Goal: Book appointment/travel/reservation

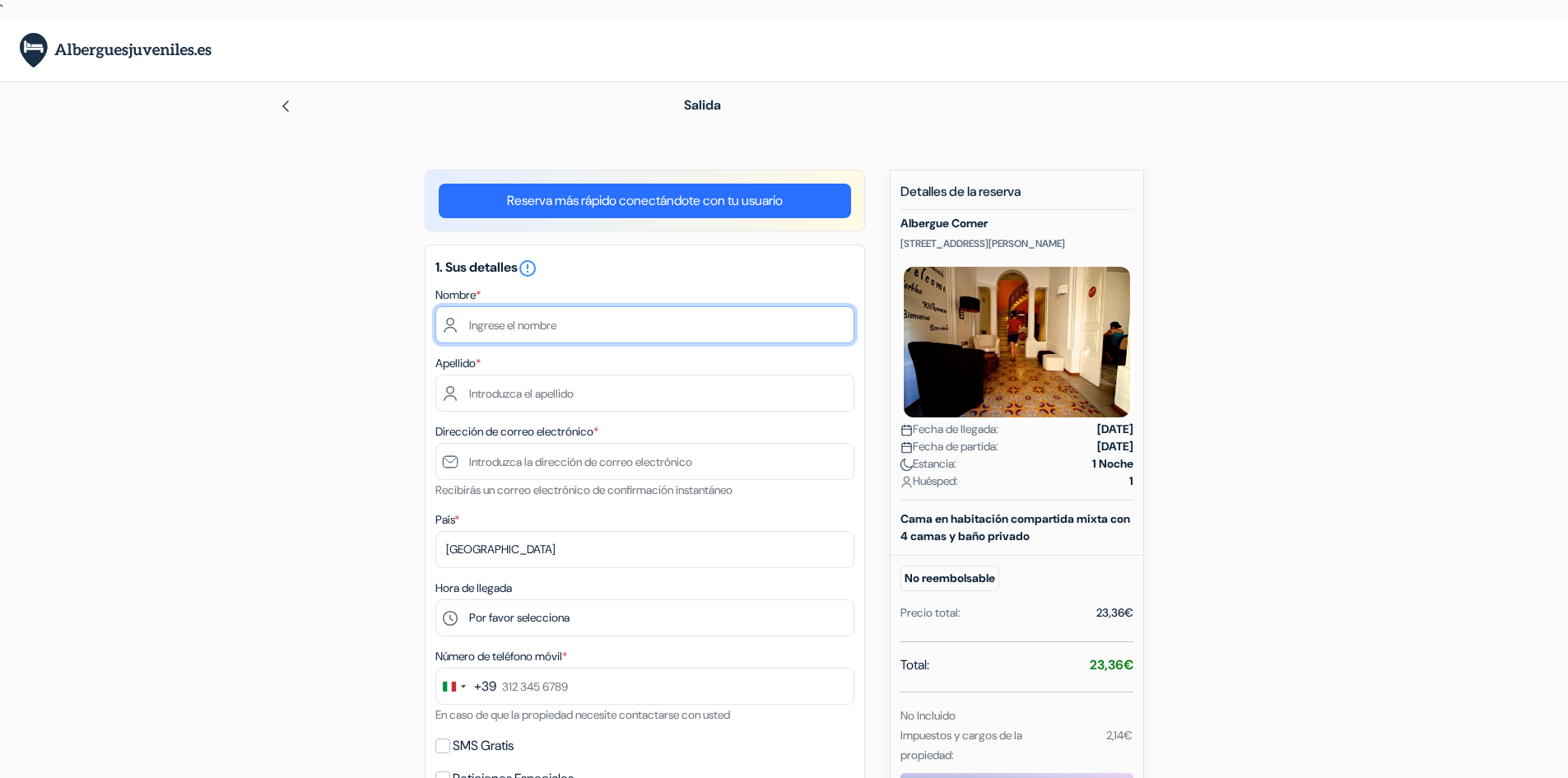
click at [702, 325] on input "text" at bounding box center [645, 324] width 419 height 37
type input "[PERSON_NAME]"
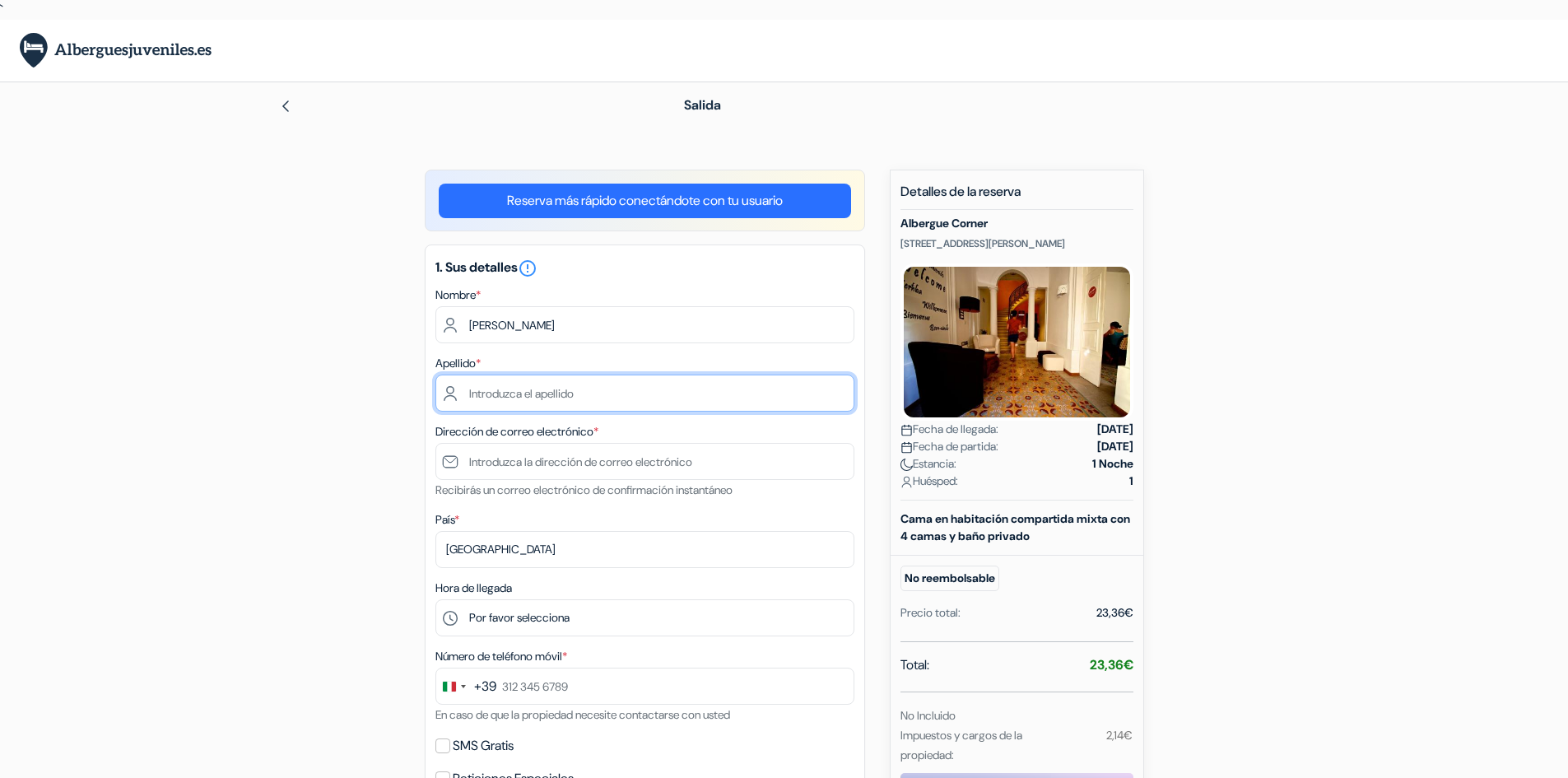
click at [630, 398] on input "text" at bounding box center [645, 393] width 419 height 37
type input "[PERSON_NAME]"
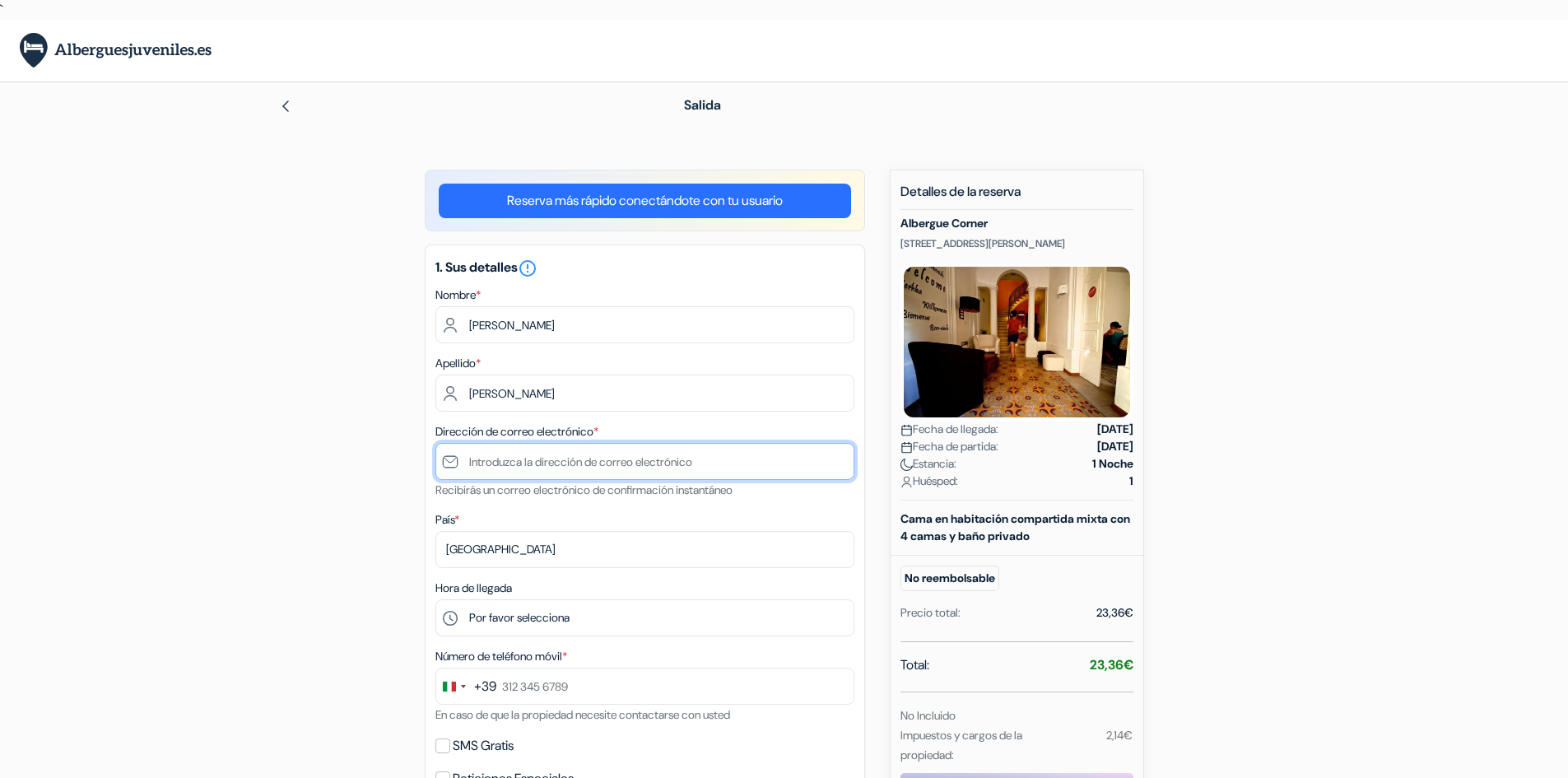
click at [602, 465] on input "text" at bounding box center [645, 461] width 419 height 37
type input "[EMAIL_ADDRESS][DOMAIN_NAME]"
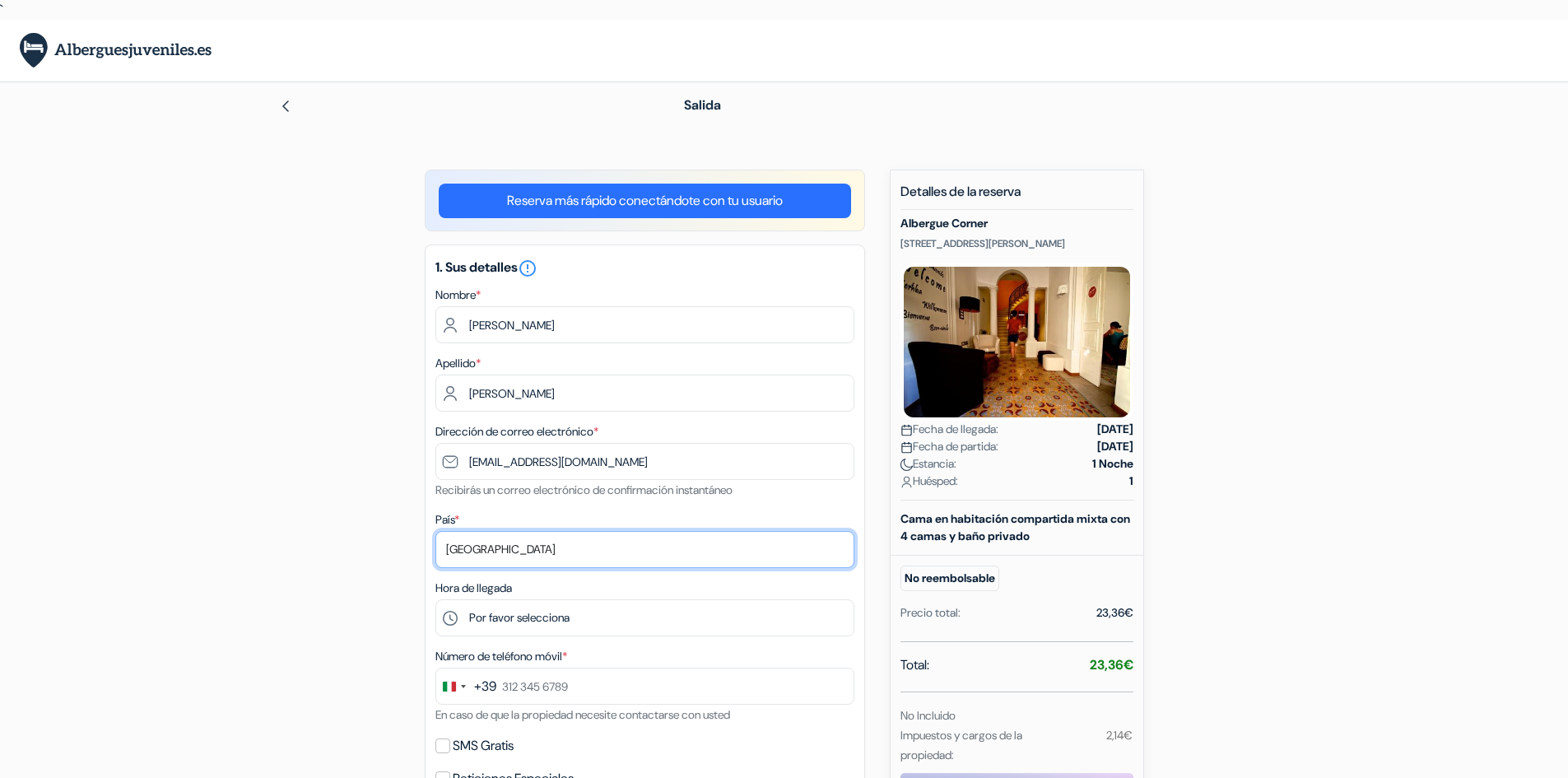
click at [556, 544] on select "Selecciona país Abjasia [GEOGRAPHIC_DATA] [GEOGRAPHIC_DATA] [GEOGRAPHIC_DATA] […" at bounding box center [645, 550] width 419 height 37
select select "es"
click at [436, 531] on select "Selecciona país Abjasia [GEOGRAPHIC_DATA] [GEOGRAPHIC_DATA] [GEOGRAPHIC_DATA] […" at bounding box center [645, 550] width 419 height 37
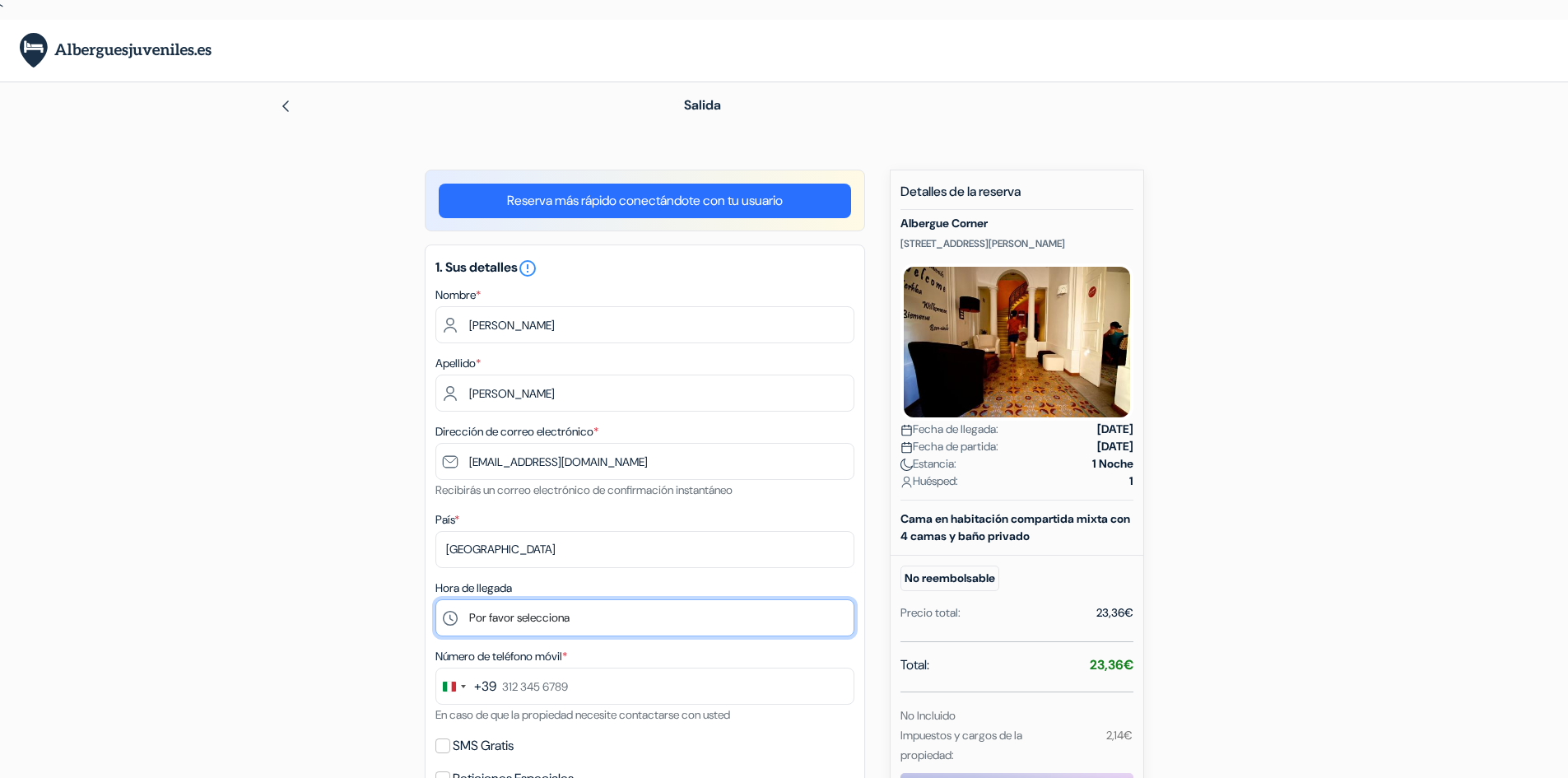
click at [535, 616] on select "Por favor selecciona 14:00 15:00 16:00 17:00 18:00 19:00 20:00 21:00 22:00" at bounding box center [645, 617] width 419 height 37
select select "14"
click at [436, 599] on select "Por favor selecciona 14:00 15:00 16:00 17:00 18:00 19:00 20:00 21:00 22:00" at bounding box center [645, 617] width 419 height 37
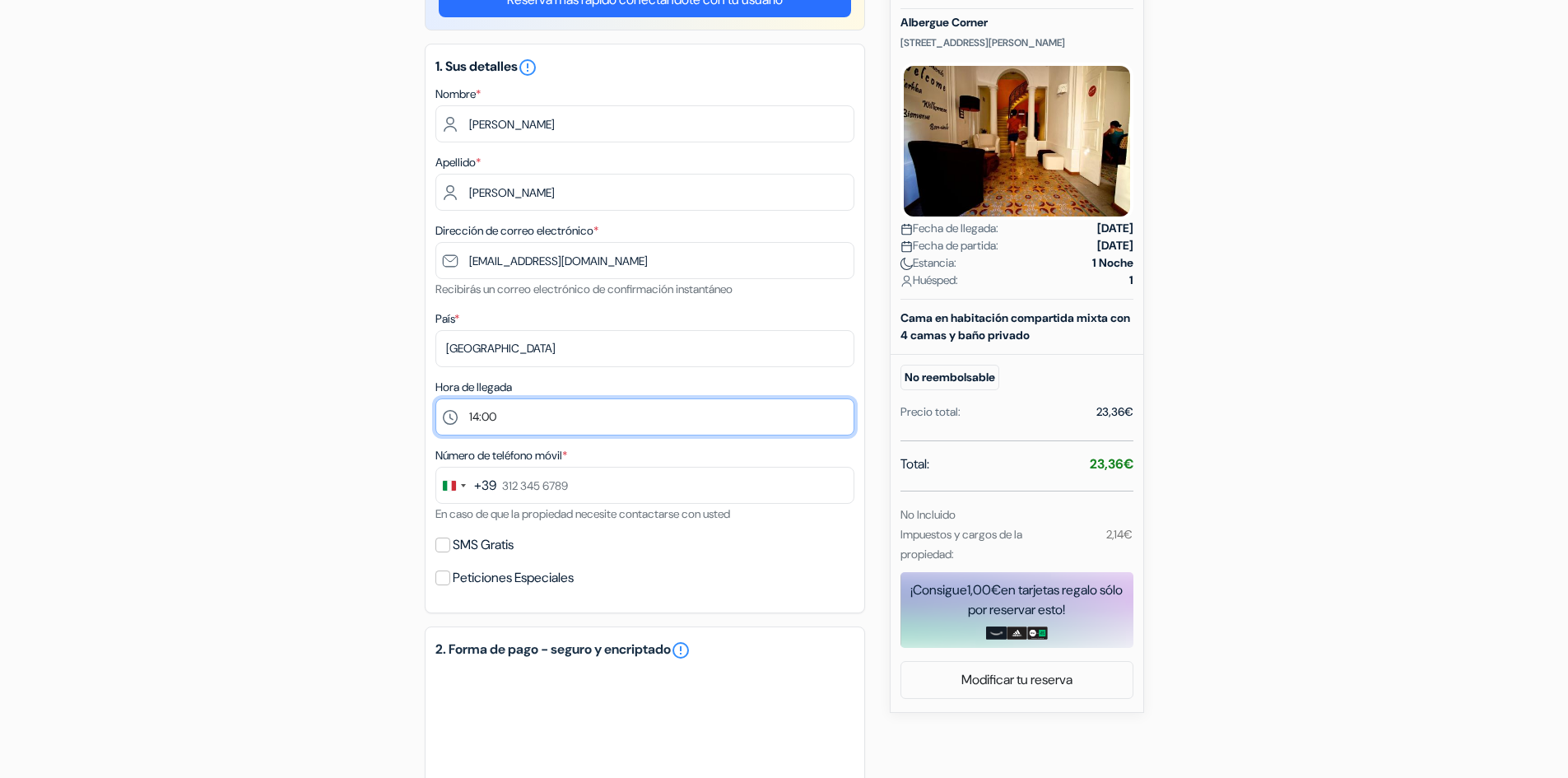
scroll to position [202, 0]
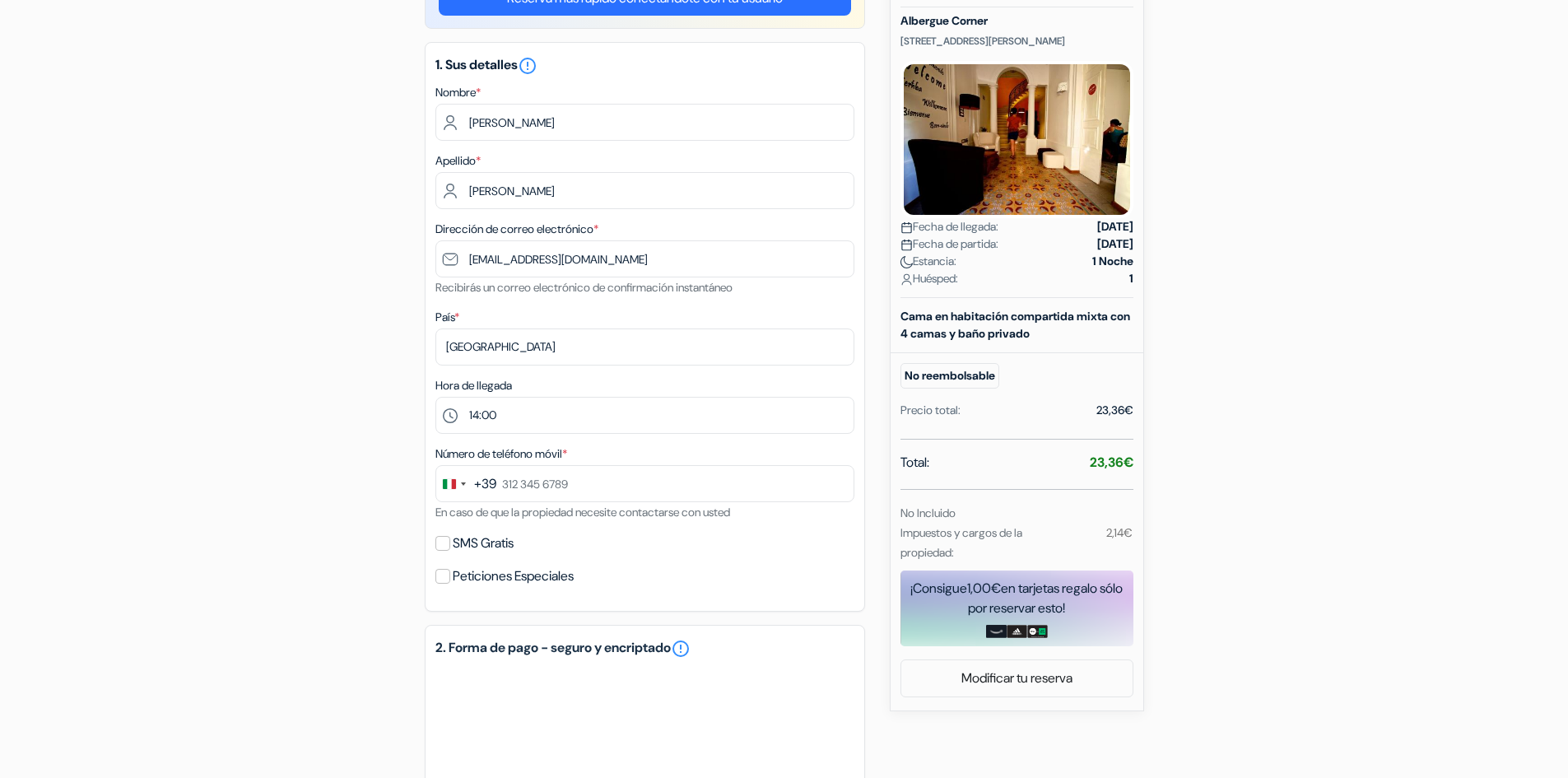
click at [486, 483] on div "+39" at bounding box center [485, 483] width 22 height 20
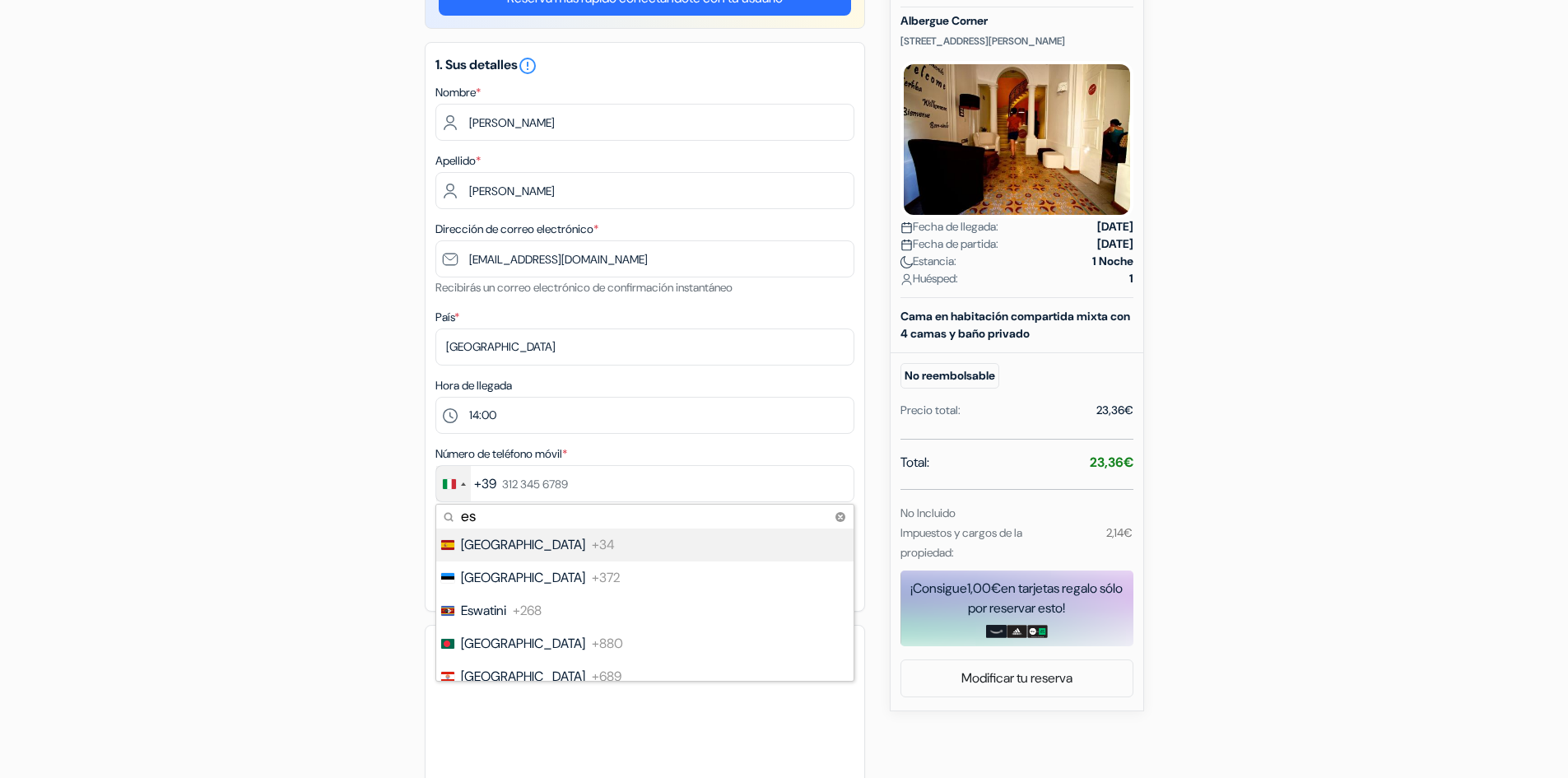
type input "es"
click at [592, 542] on span "+34" at bounding box center [603, 544] width 23 height 20
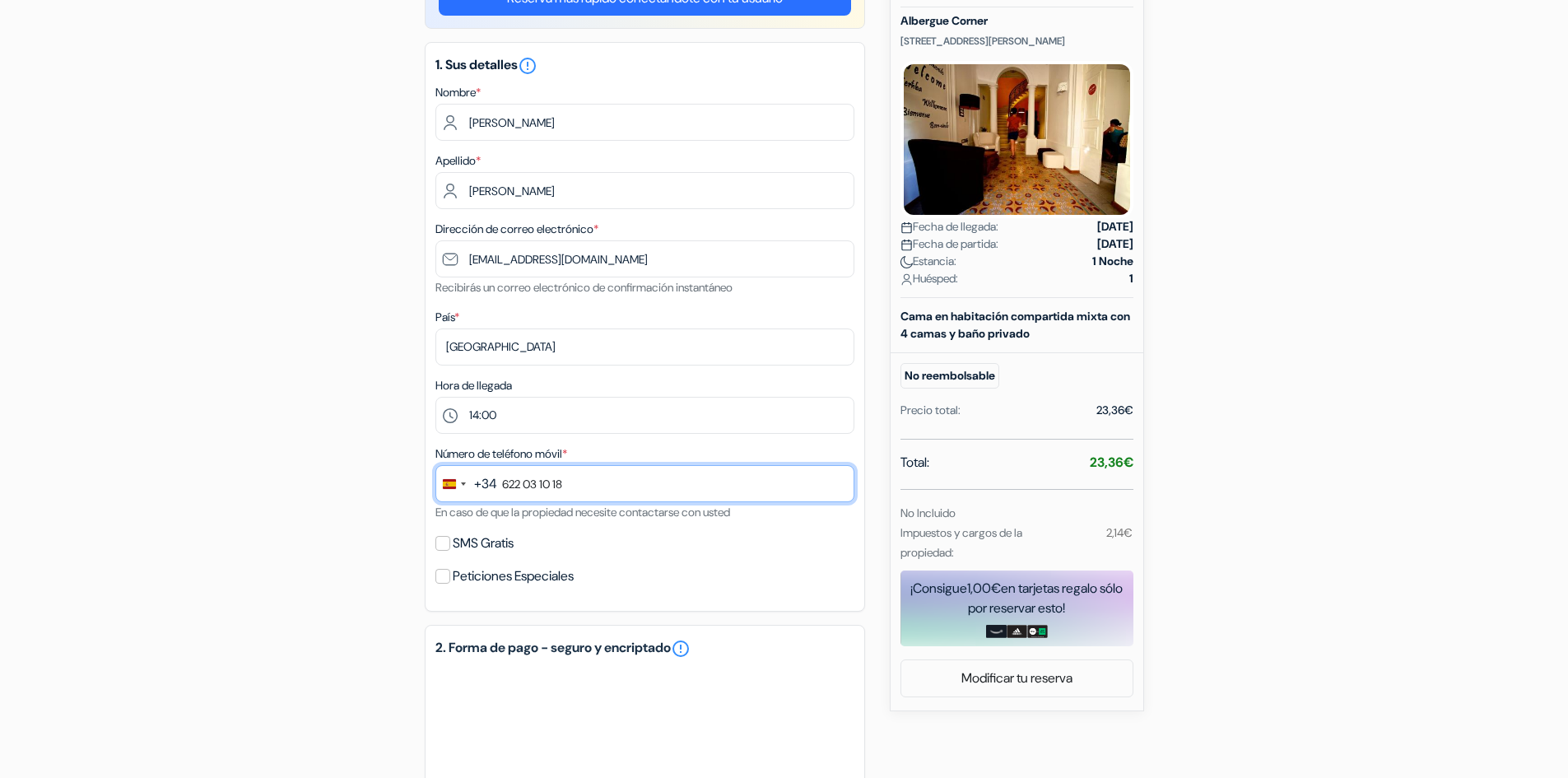
type input "622 03 10 18"
click at [442, 541] on input "SMS Gratis" at bounding box center [443, 543] width 14 height 14
checkbox input "true"
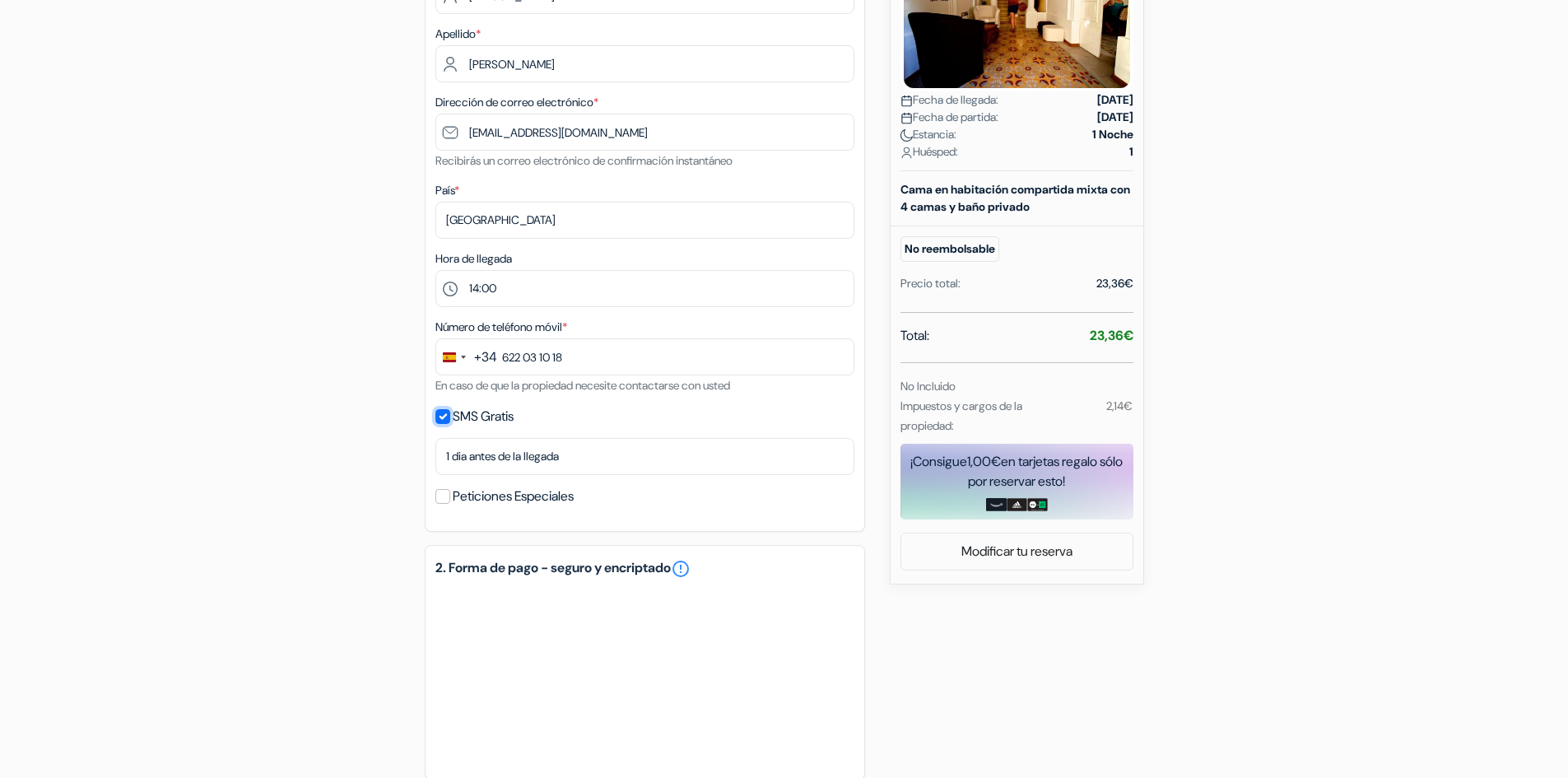
scroll to position [335, 0]
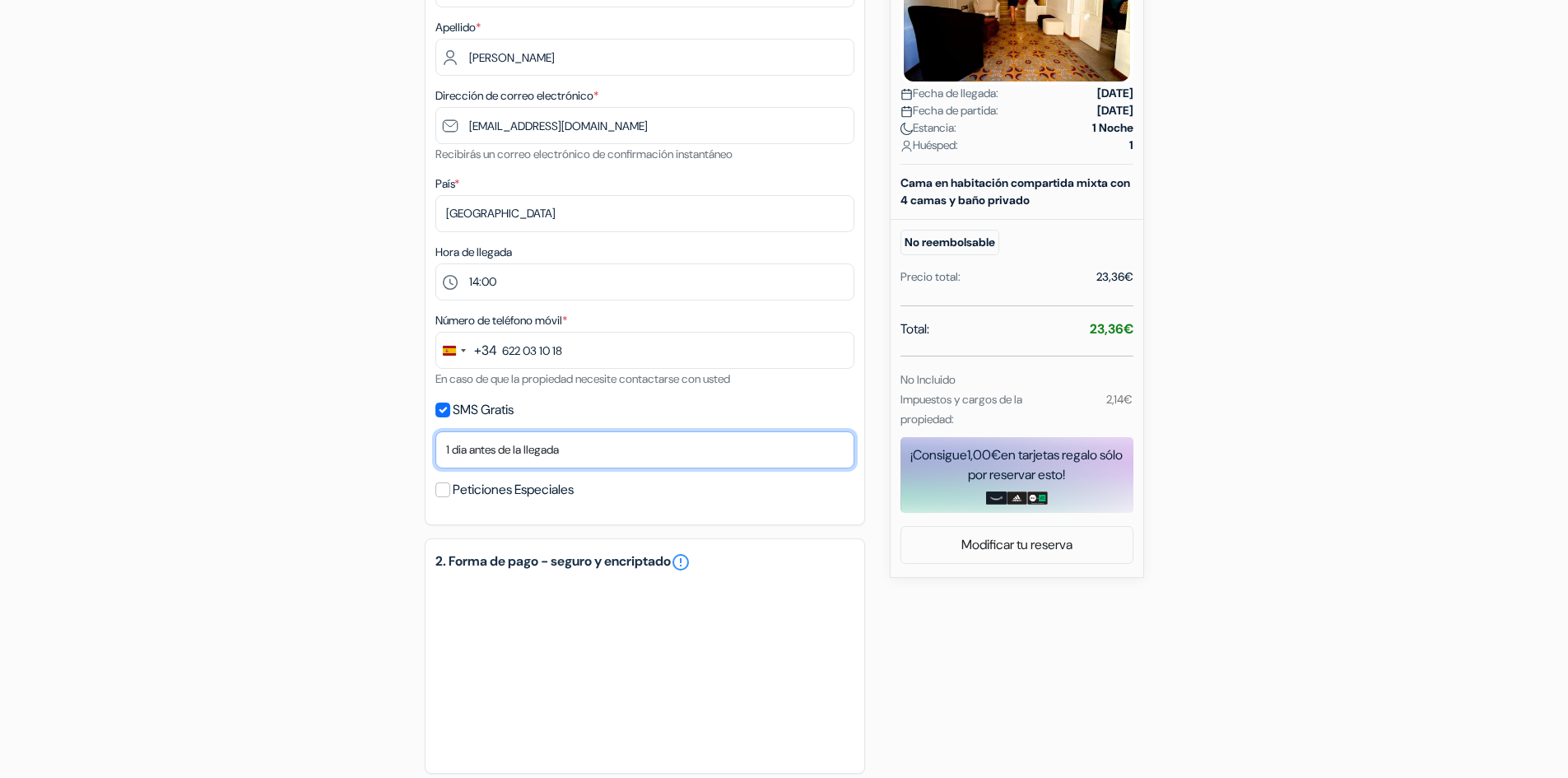
click at [548, 451] on select "No gracias Enviar ahora Llegada 1 dia antes de la llegada 2 días antes de la ll…" at bounding box center [645, 450] width 419 height 37
select select "now"
click at [436, 431] on select "No gracias Enviar ahora Llegada 1 dia antes de la llegada 2 días antes de la ll…" at bounding box center [645, 450] width 419 height 37
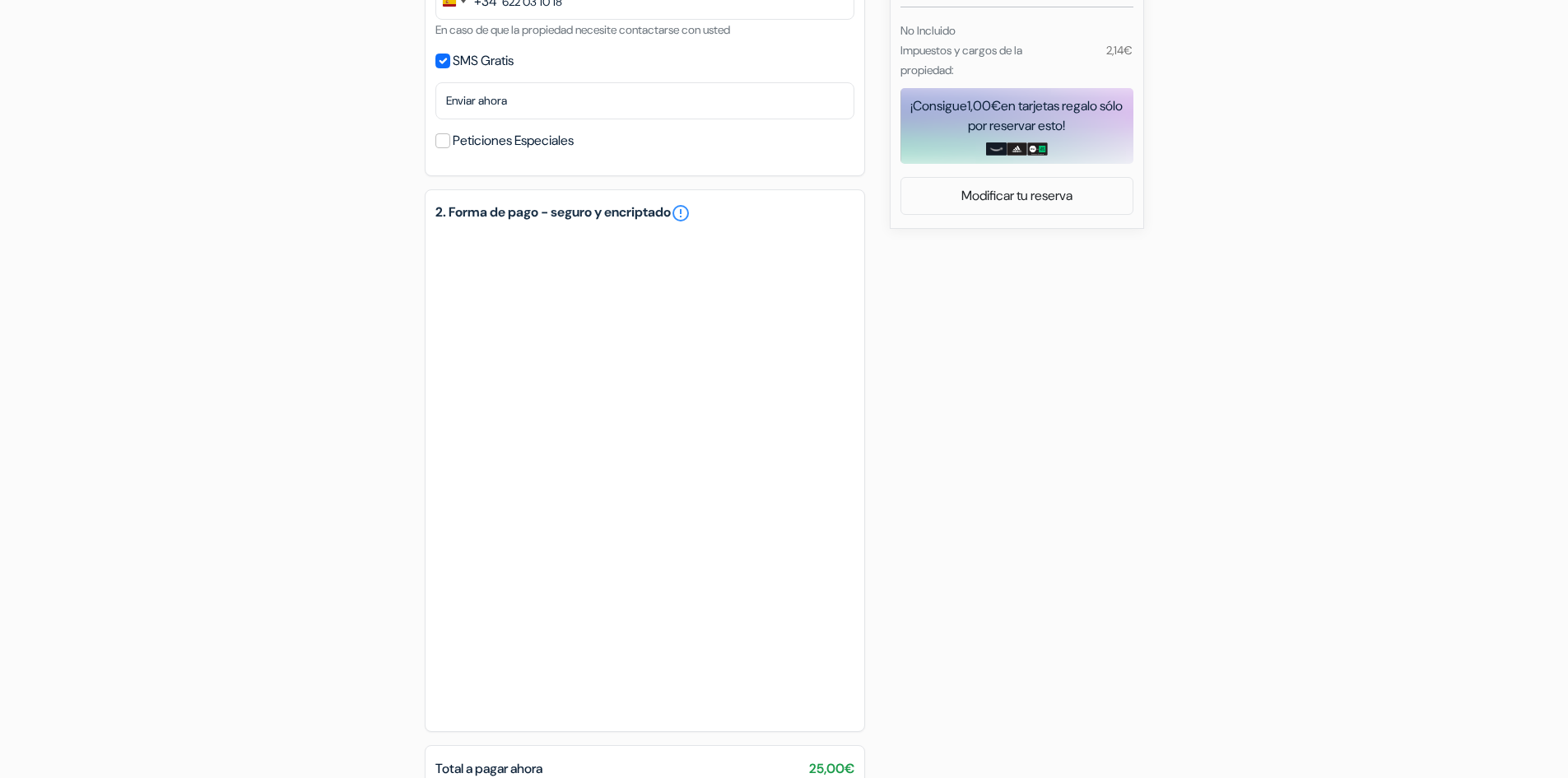
scroll to position [685, 0]
click at [958, 491] on div "add_box Albergue Corner 6 St. Margaret Street, Sliema, Malta Detalles del Aloja…" at bounding box center [784, 234] width 1086 height 1500
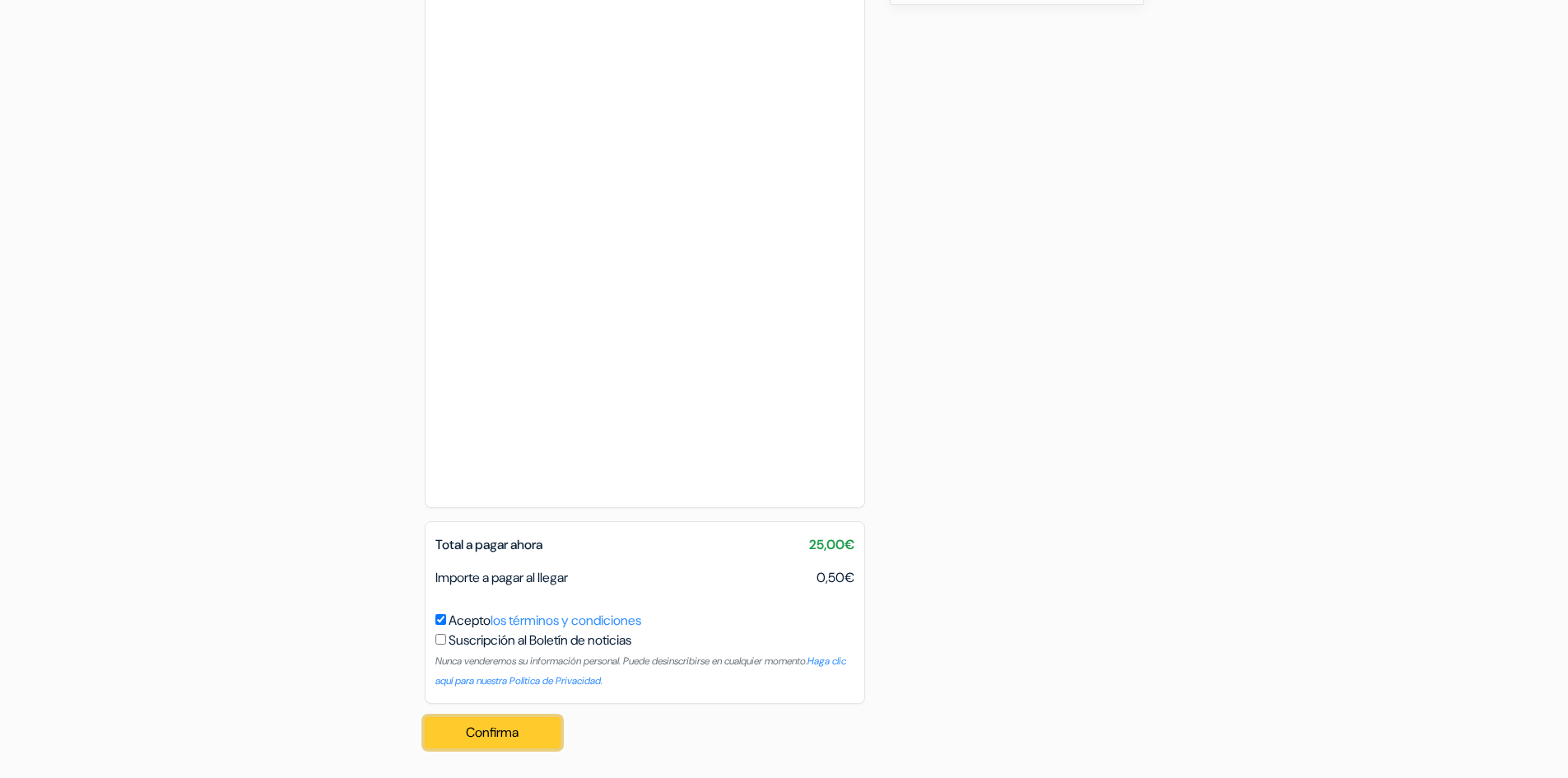
click at [535, 735] on button "Confirma Loading..." at bounding box center [493, 732] width 137 height 31
click at [509, 735] on button "Confirma Loading..." at bounding box center [493, 732] width 137 height 31
click at [500, 730] on button "Confirma Loading..." at bounding box center [493, 732] width 137 height 31
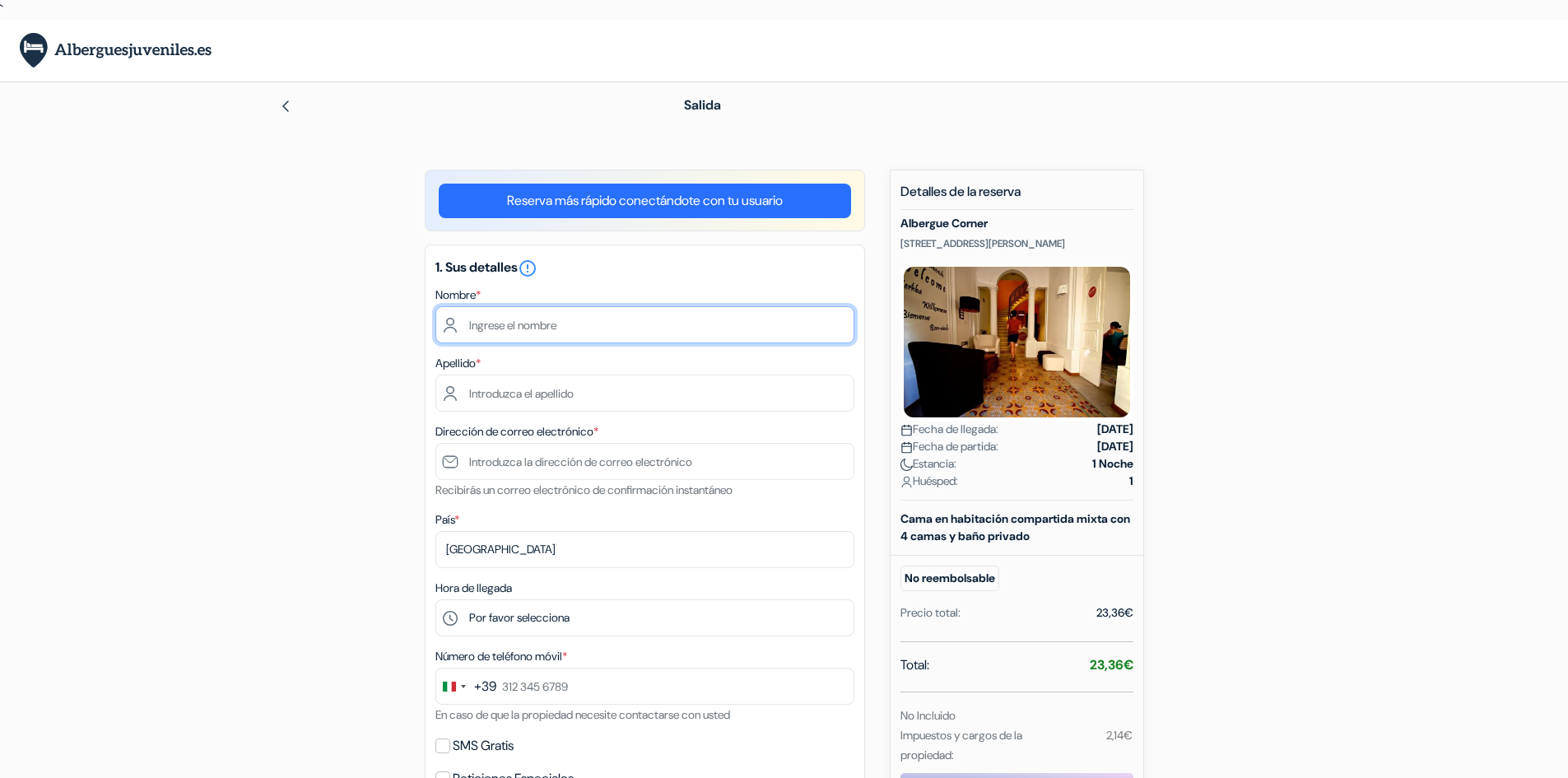
click at [574, 326] on input "text" at bounding box center [645, 324] width 419 height 37
type input "[PERSON_NAME]"
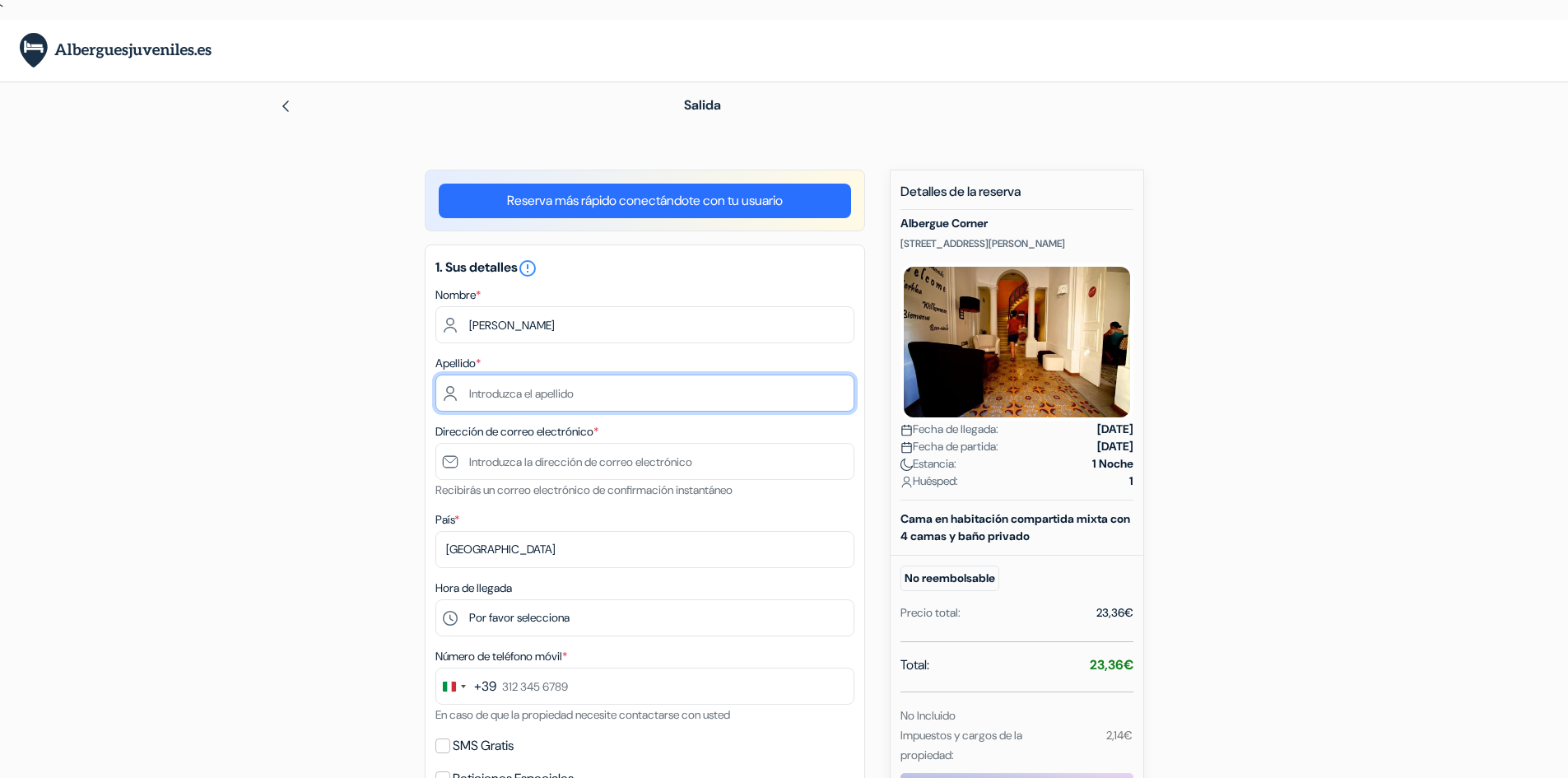
click at [551, 388] on input "text" at bounding box center [645, 393] width 419 height 37
type input "[PERSON_NAME]"
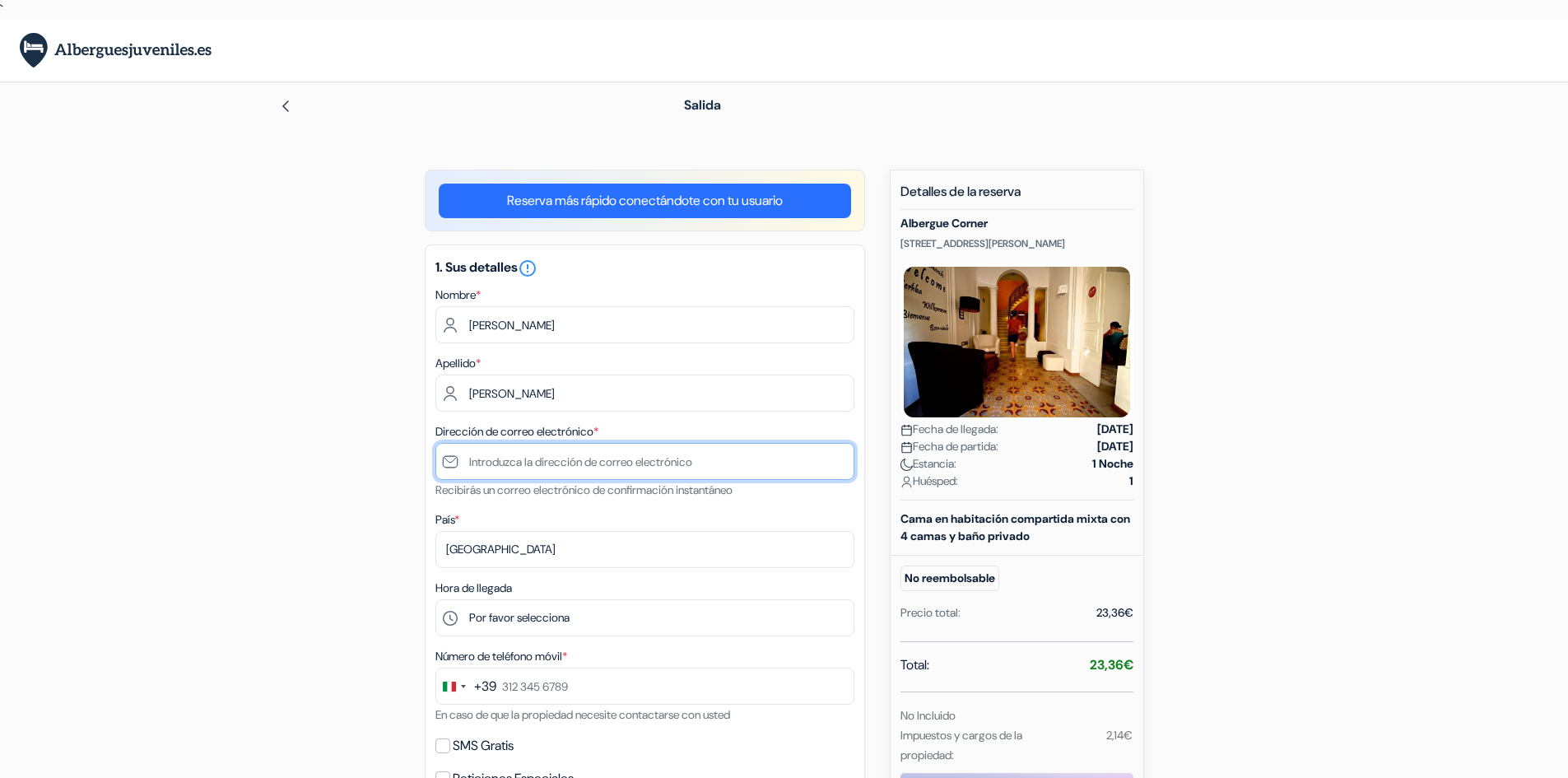
click at [555, 448] on input "text" at bounding box center [645, 461] width 419 height 37
type input "[EMAIL_ADDRESS][DOMAIN_NAME]"
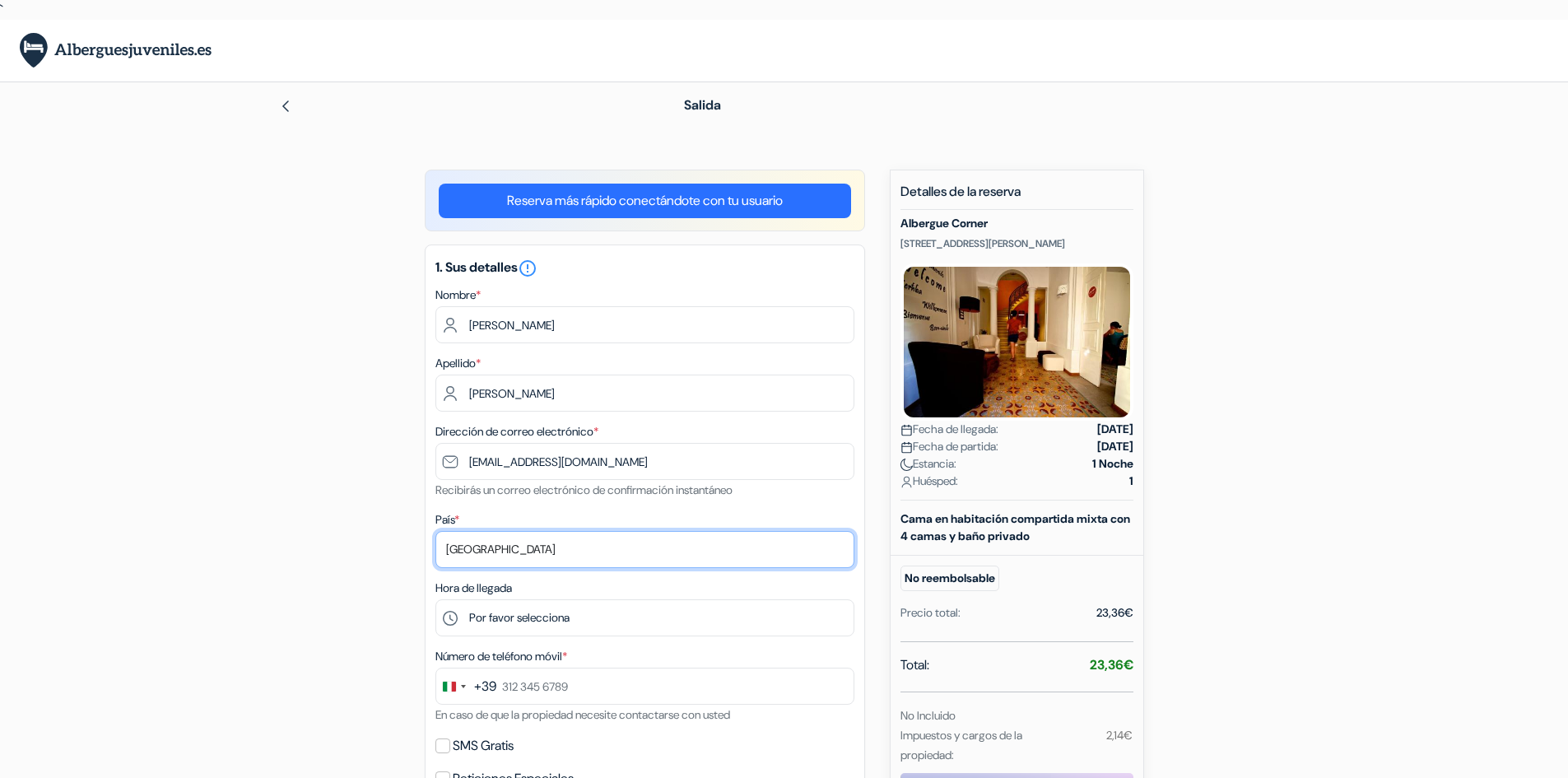
click at [544, 543] on select "Selecciona país Abjasia [GEOGRAPHIC_DATA] [GEOGRAPHIC_DATA] [GEOGRAPHIC_DATA] […" at bounding box center [645, 550] width 419 height 37
select select "es"
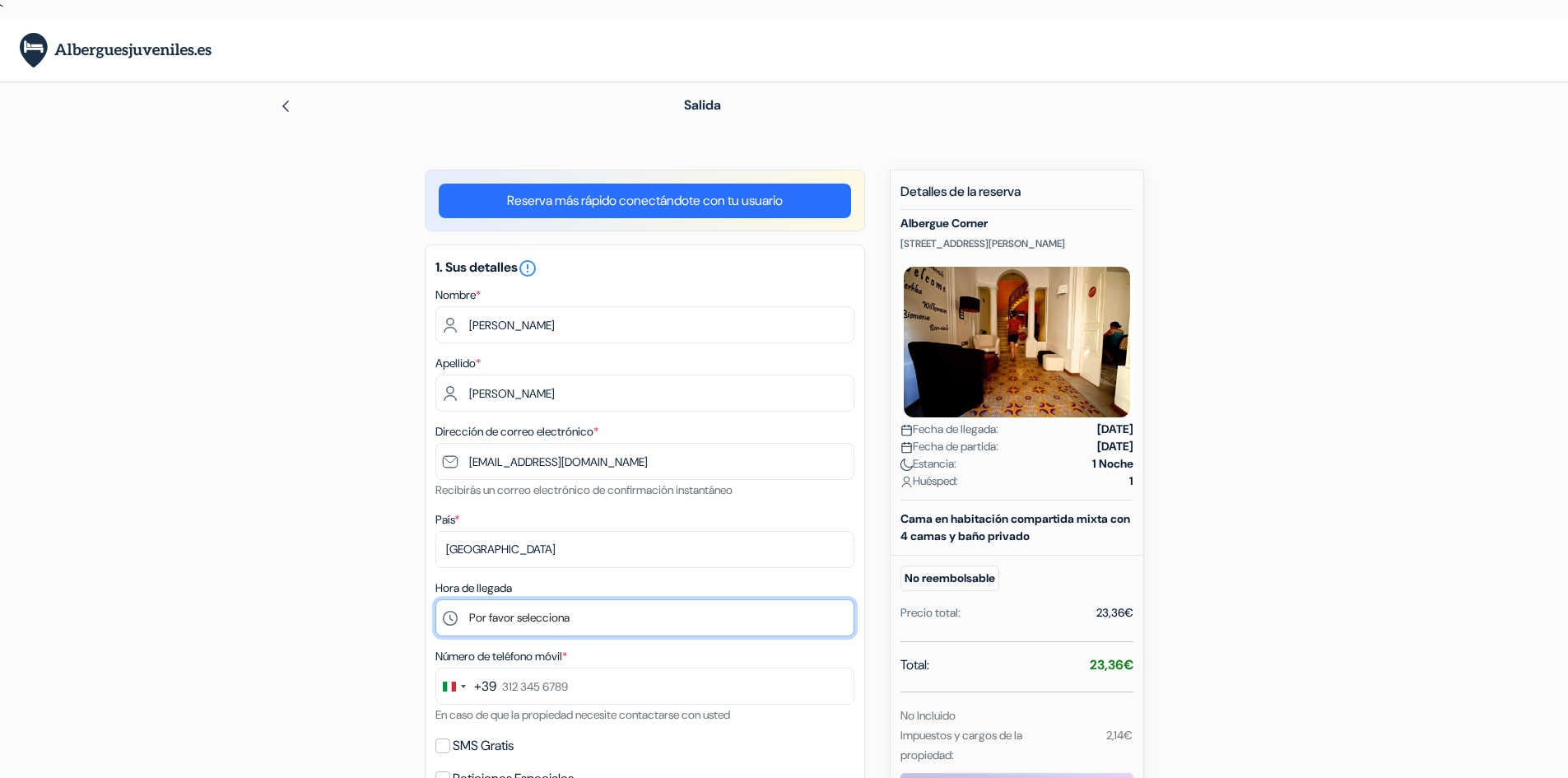
click at [569, 616] on select "Por favor selecciona 14:00 15:00 16:00 17:00 18:00 19:00 20:00 21:00 22:00" at bounding box center [645, 617] width 419 height 37
select select "14"
click at [436, 599] on select "Por favor selecciona 14:00 15:00 16:00 17:00 18:00 19:00 20:00 21:00 22:00" at bounding box center [645, 617] width 419 height 37
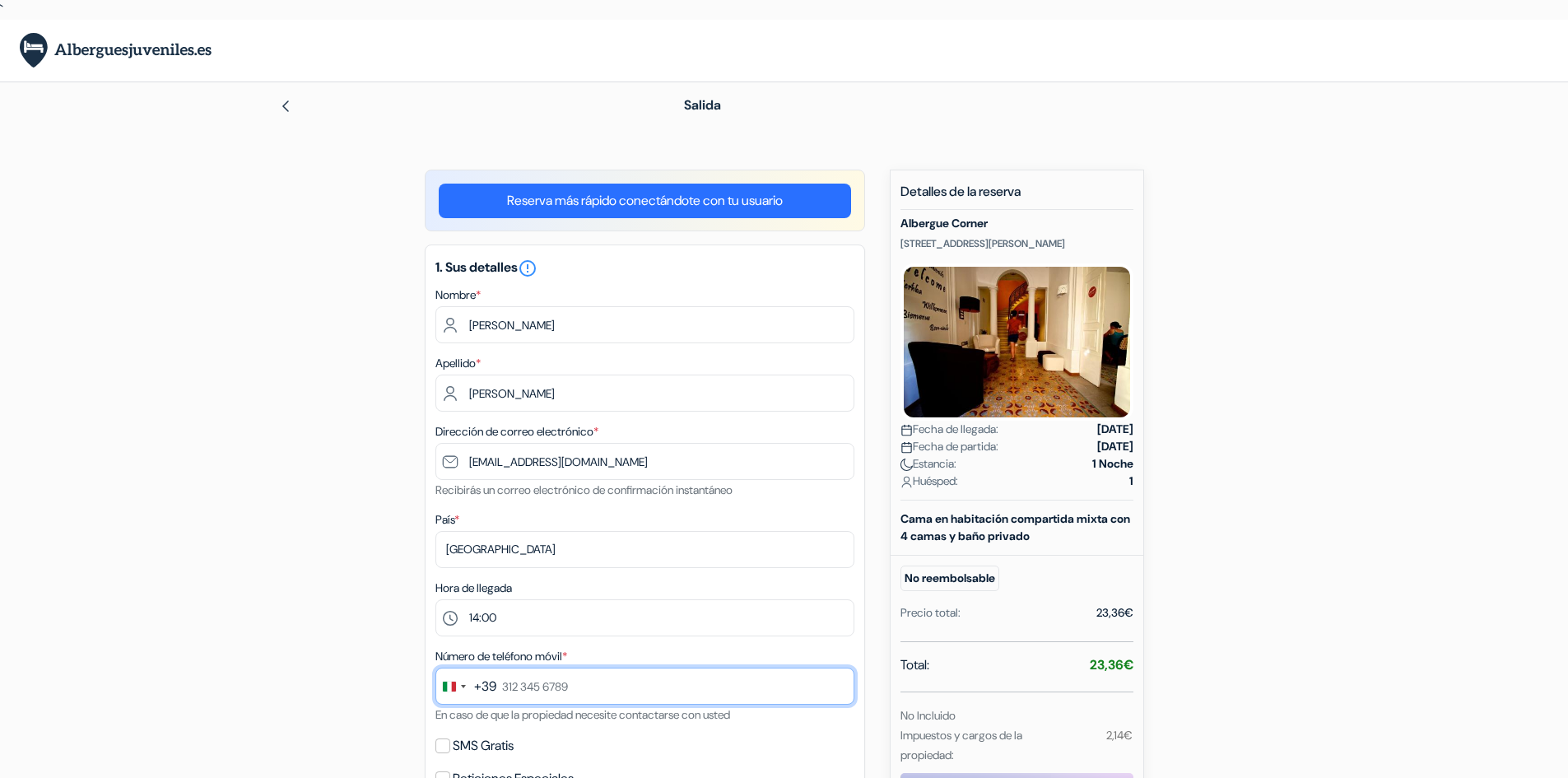
click at [595, 692] on input "text" at bounding box center [645, 686] width 419 height 37
type input "622031018"
click at [465, 681] on div "Change country, selected Italy (+39)" at bounding box center [454, 686] width 35 height 36
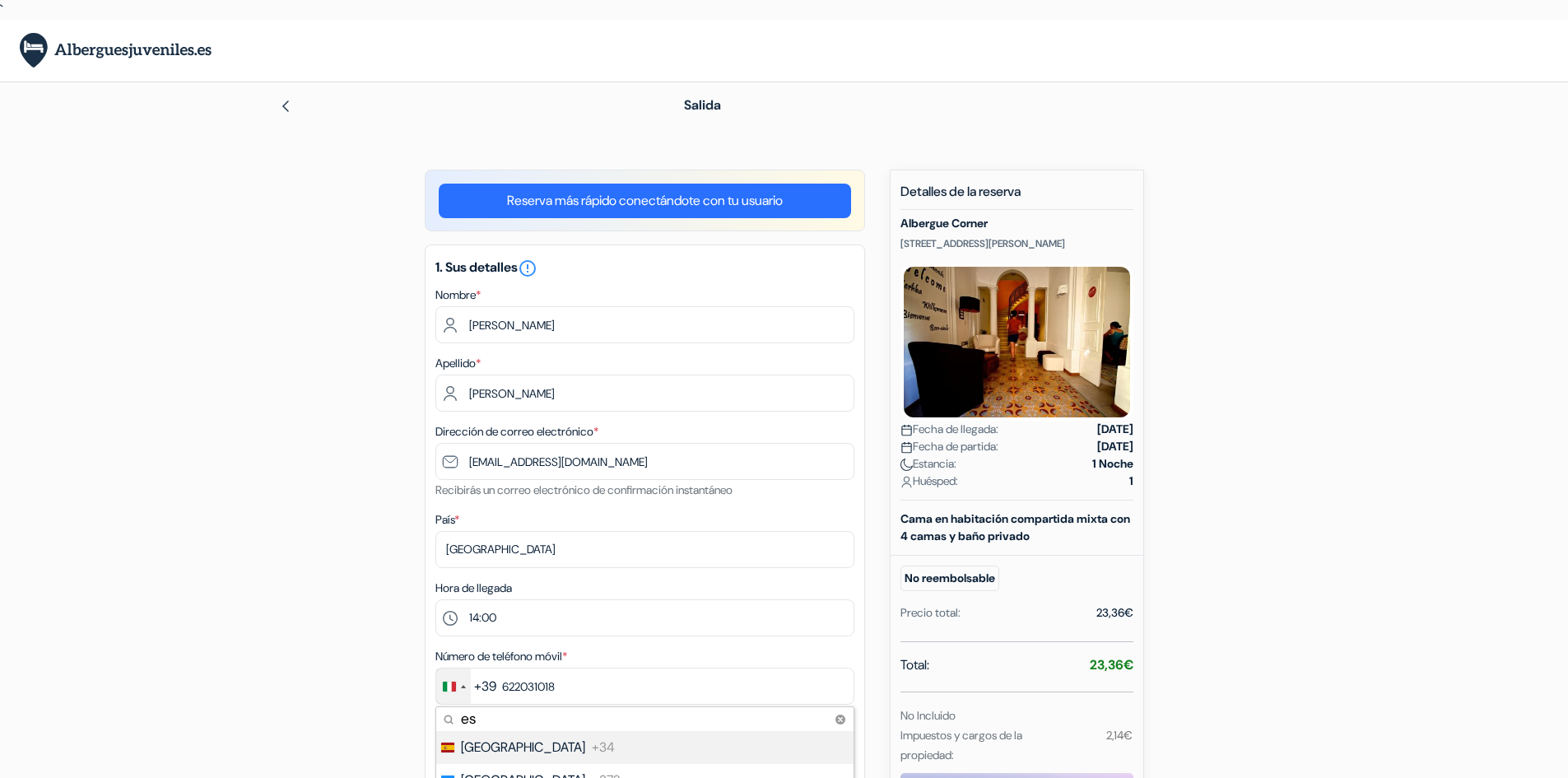
type input "es"
click at [592, 746] on span "+34" at bounding box center [603, 747] width 23 height 20
type input "622 03 10 18"
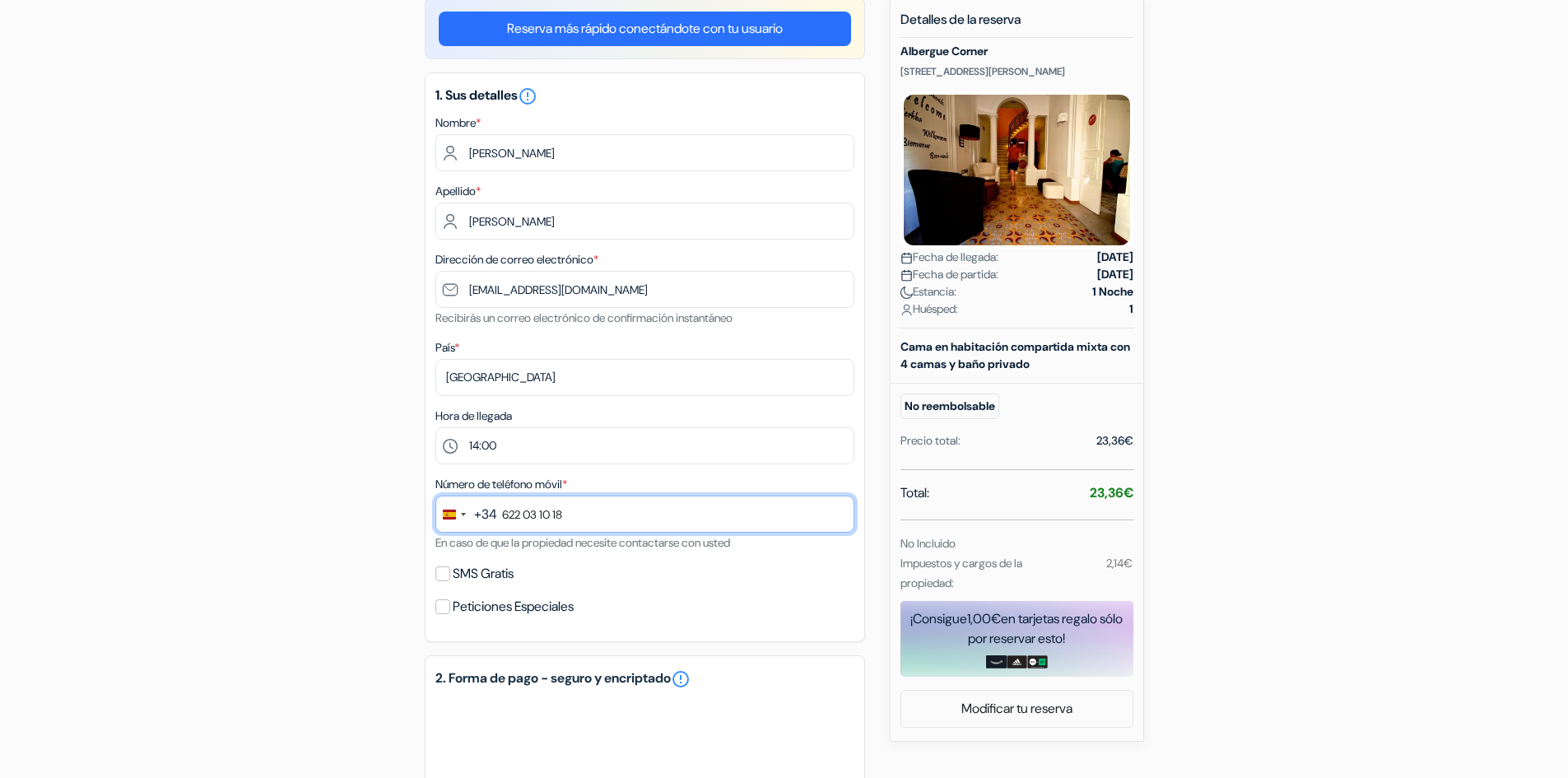
scroll to position [189, 0]
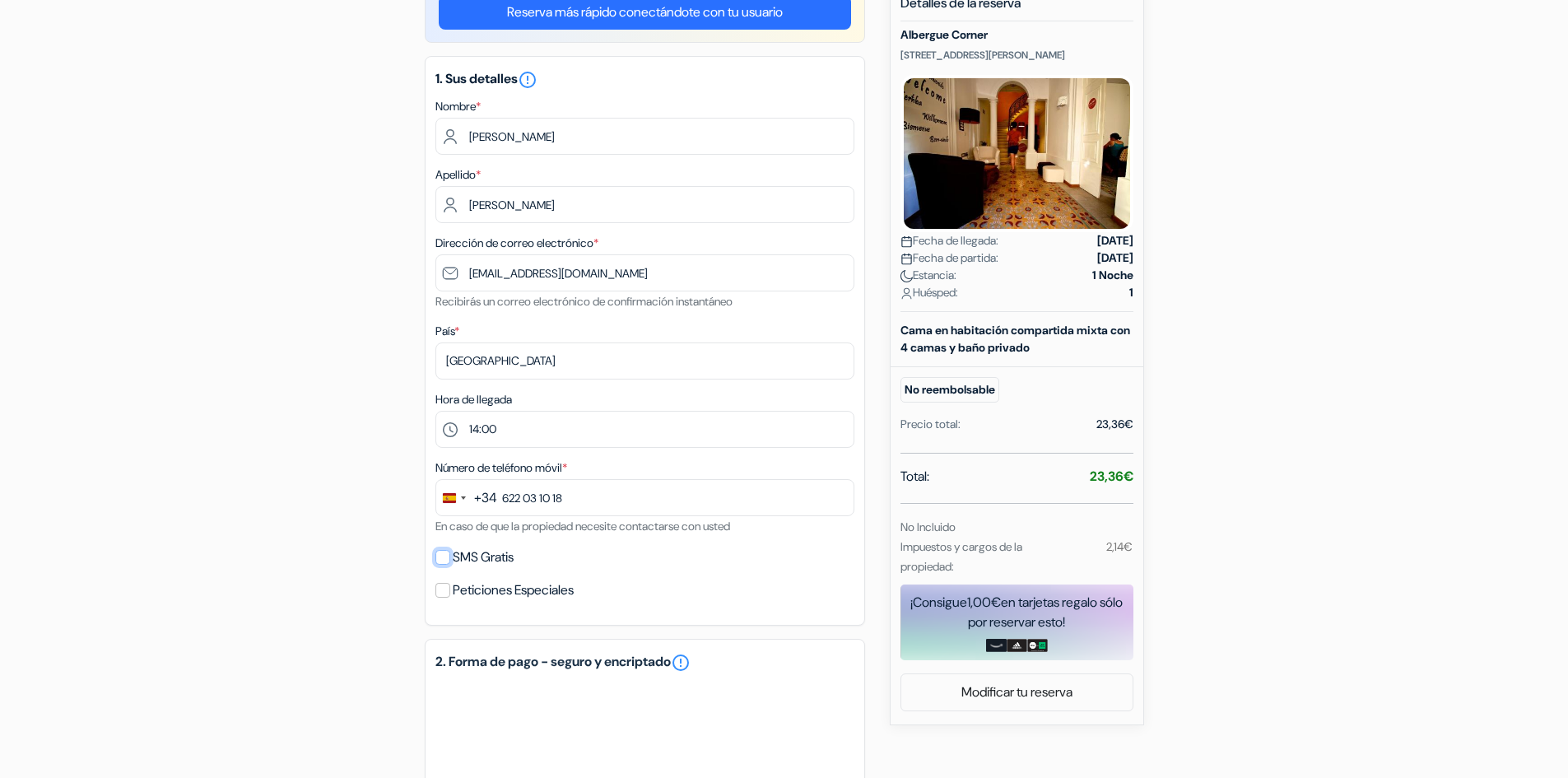
click at [448, 553] on input "SMS Gratis" at bounding box center [443, 556] width 14 height 14
checkbox input "true"
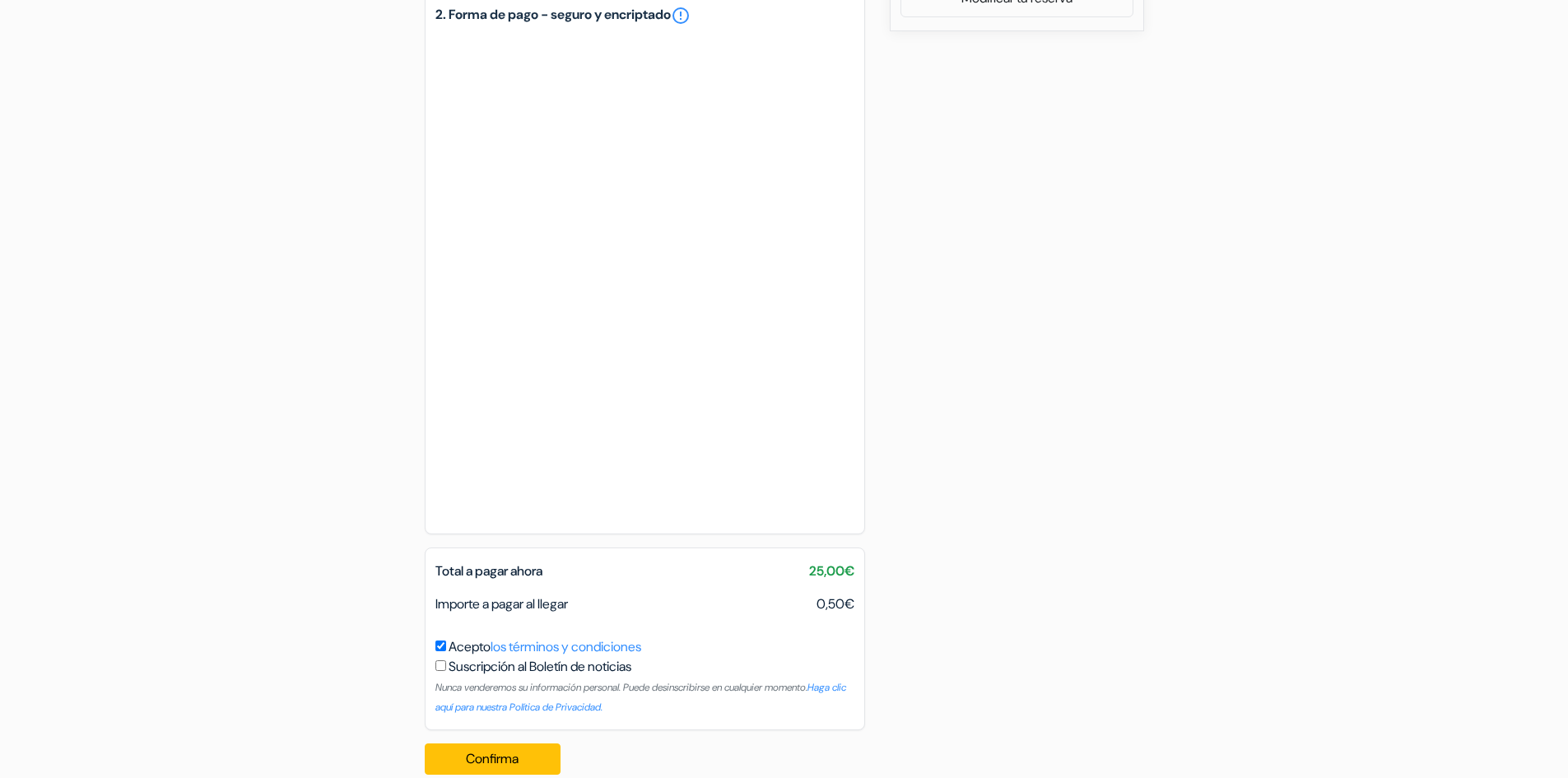
scroll to position [909, 0]
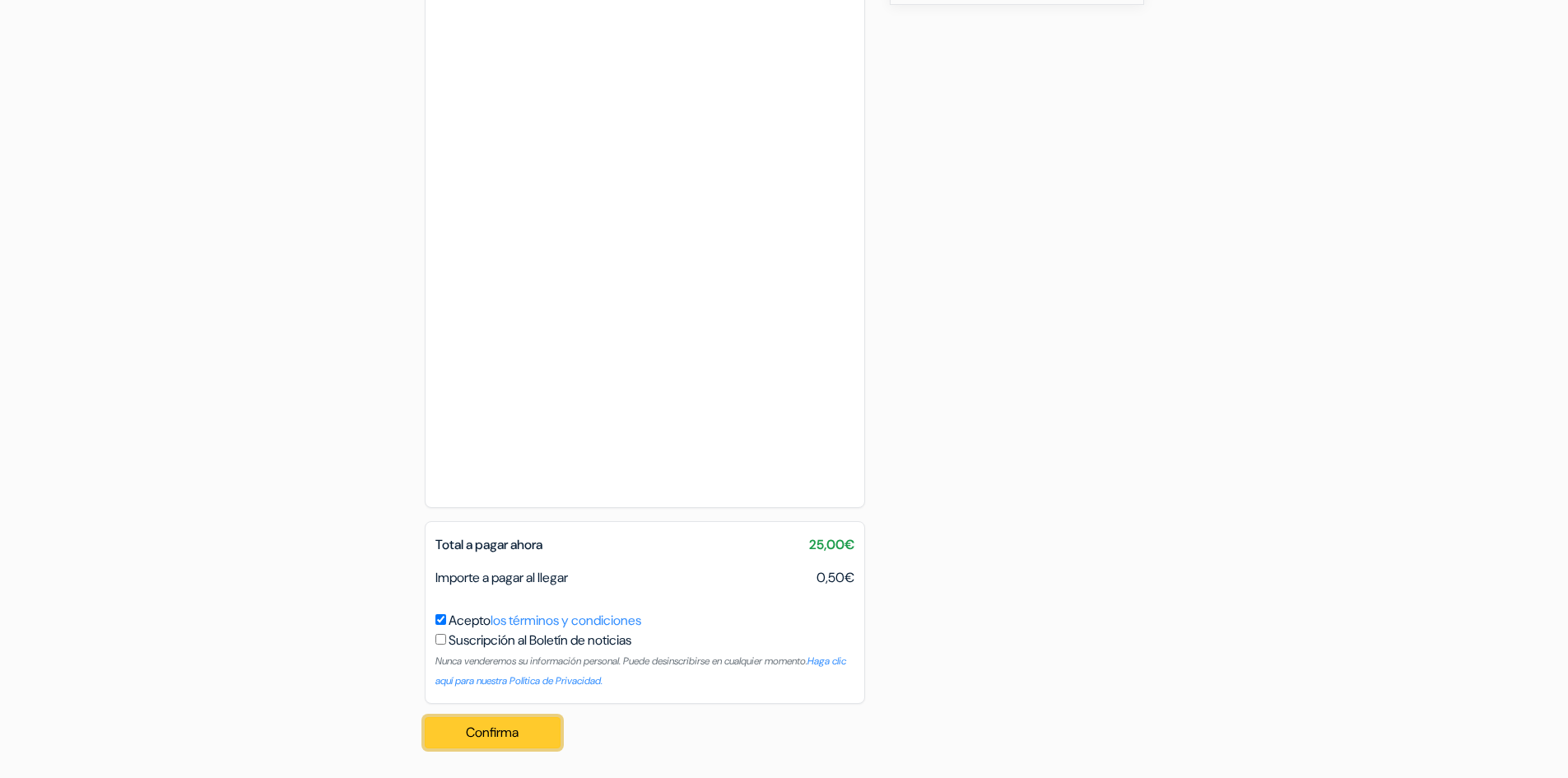
click at [512, 731] on button "Confirma Loading..." at bounding box center [493, 732] width 137 height 31
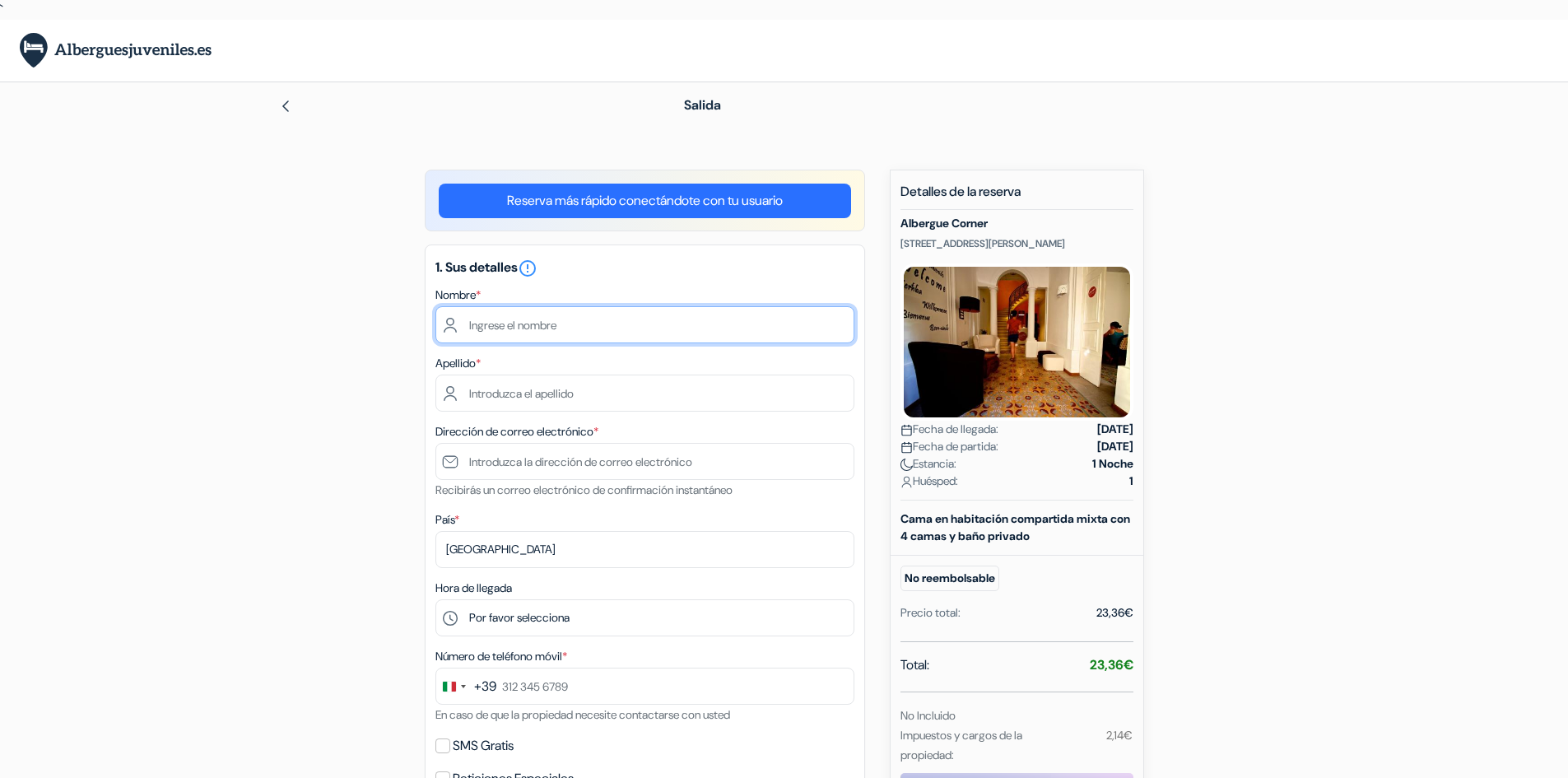
click at [618, 315] on input "text" at bounding box center [645, 324] width 419 height 37
type input "[PERSON_NAME]"
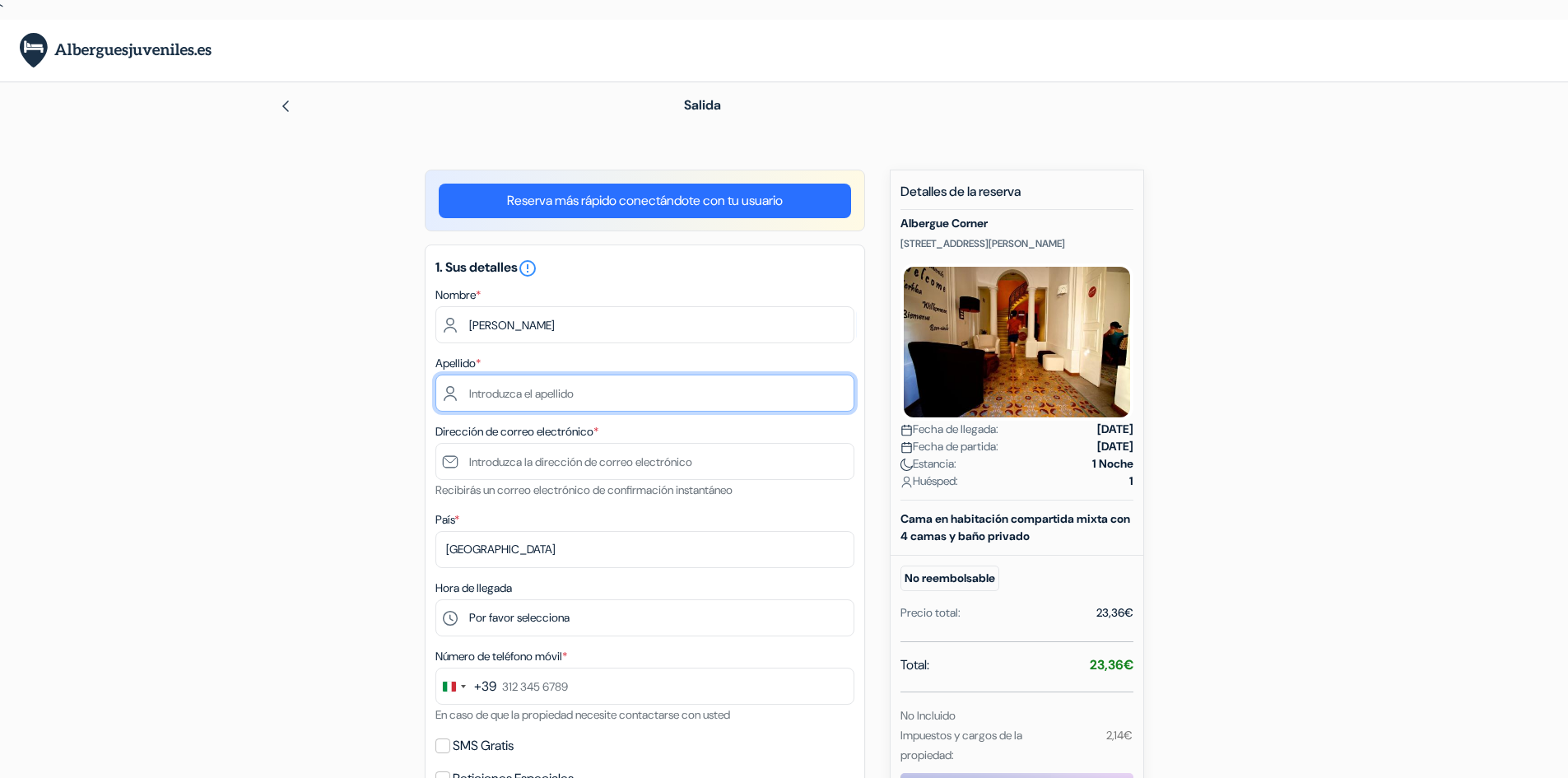
click at [553, 393] on input "text" at bounding box center [645, 393] width 419 height 37
type input "[PERSON_NAME]"
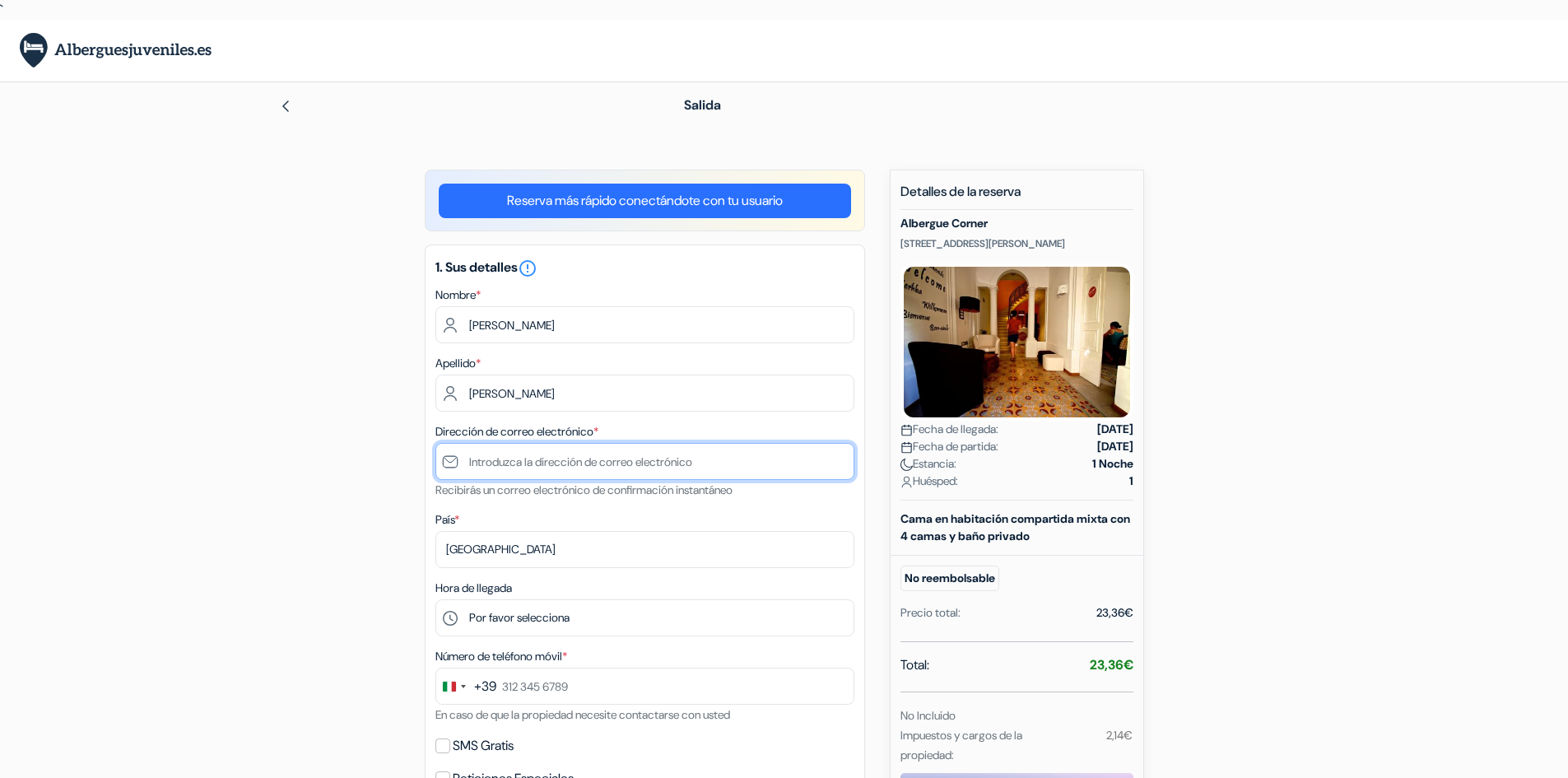
click at [576, 471] on input "text" at bounding box center [645, 461] width 419 height 37
type input "[EMAIL_ADDRESS][DOMAIN_NAME]"
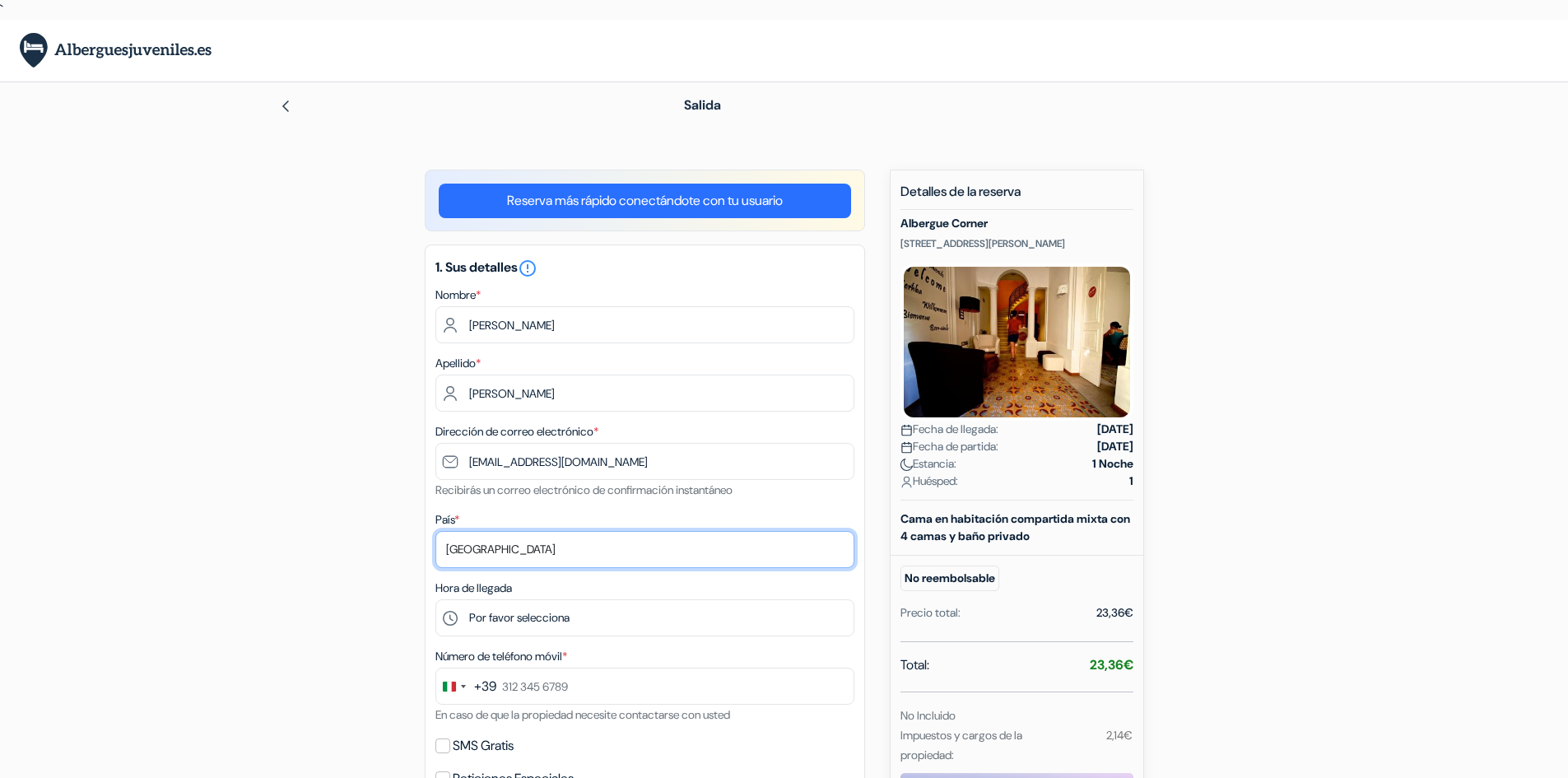
click at [567, 533] on select "Selecciona país Abjasia [GEOGRAPHIC_DATA] [GEOGRAPHIC_DATA] [GEOGRAPHIC_DATA] […" at bounding box center [645, 550] width 419 height 37
select select "es"
click at [436, 531] on select "Selecciona país Abjasia [GEOGRAPHIC_DATA] [GEOGRAPHIC_DATA] [GEOGRAPHIC_DATA] […" at bounding box center [645, 550] width 419 height 37
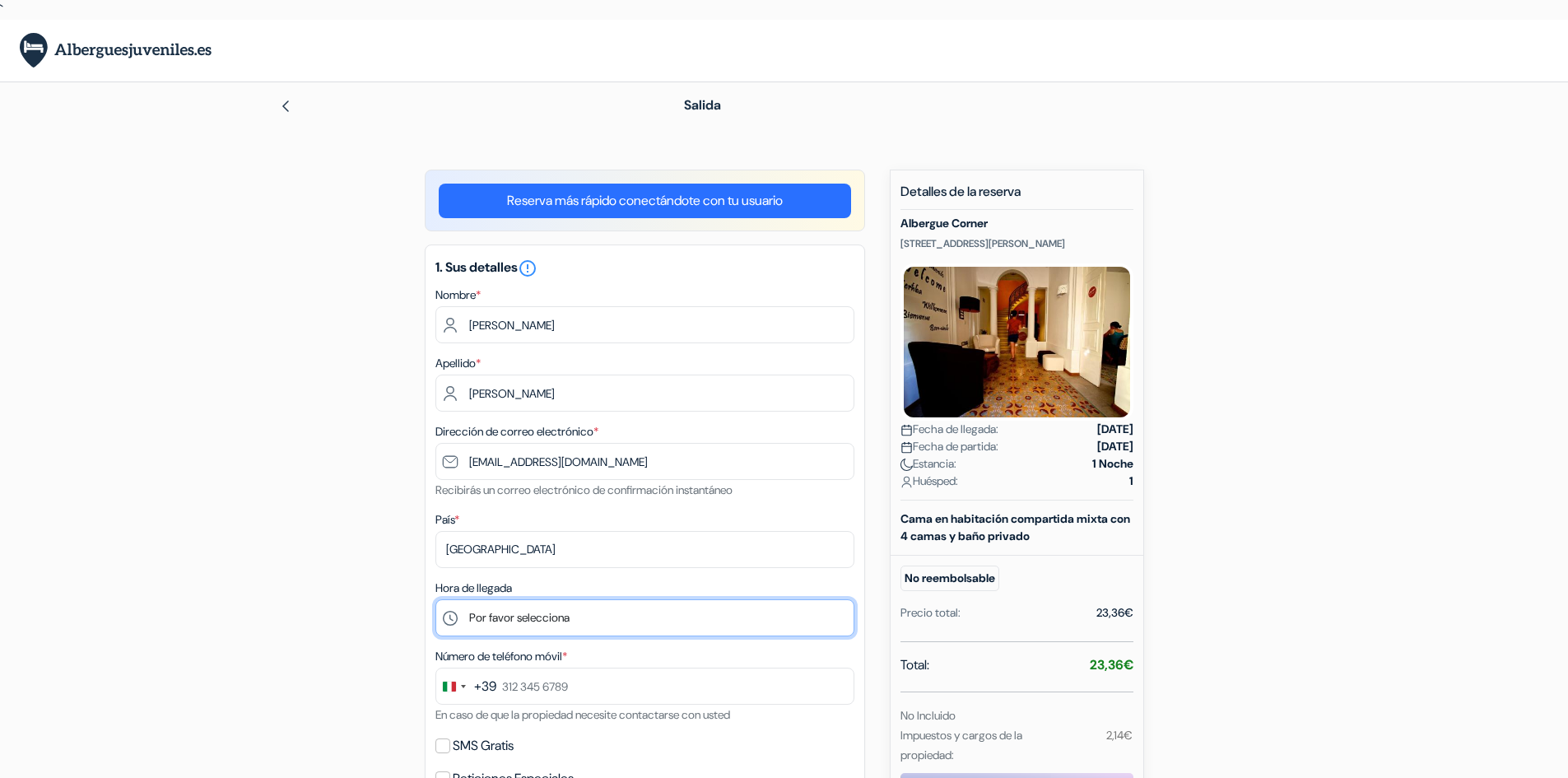
click at [545, 618] on select "Por favor selecciona 14:00 15:00 16:00 17:00 18:00 19:00 20:00 21:00 22:00" at bounding box center [645, 617] width 419 height 37
select select "14"
click at [436, 599] on select "Por favor selecciona 14:00 15:00 16:00 17:00 18:00 19:00 20:00 21:00 22:00" at bounding box center [645, 617] width 419 height 37
click at [460, 679] on div "Change country, selected Italy (+39)" at bounding box center [454, 686] width 35 height 36
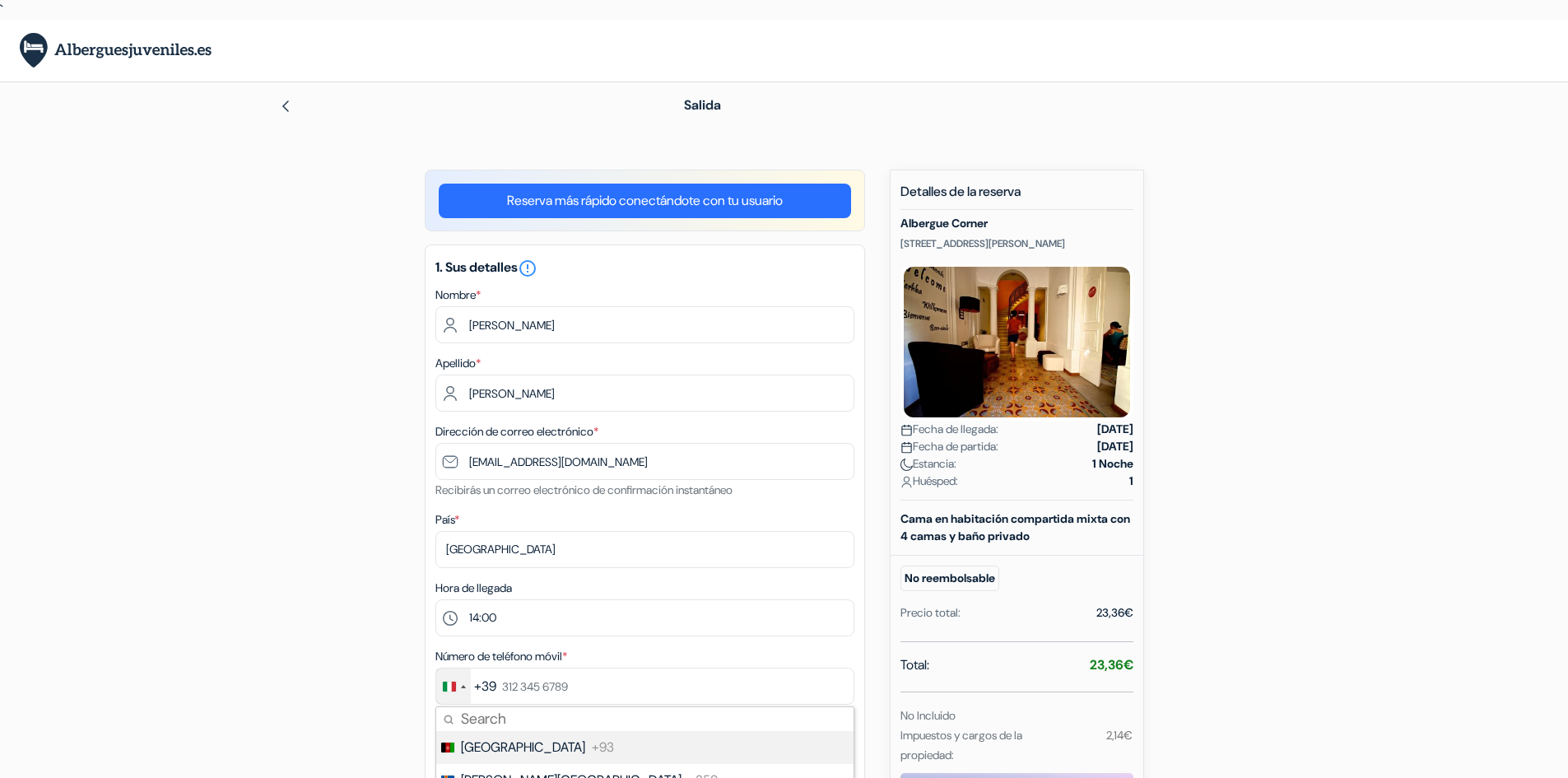
type input "s"
type input "es"
click at [496, 748] on li "[GEOGRAPHIC_DATA] +34" at bounding box center [644, 747] width 419 height 33
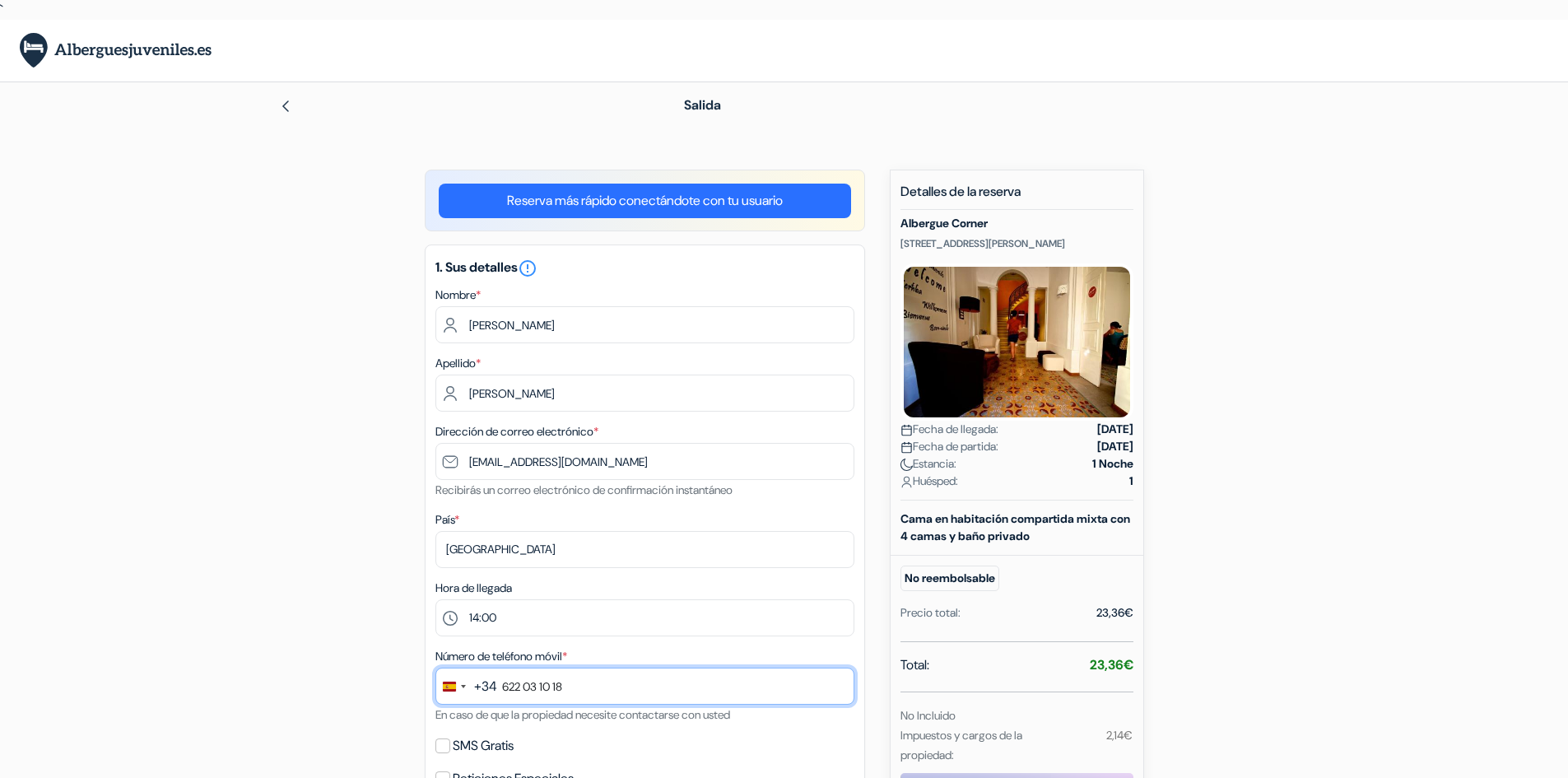
scroll to position [162, 0]
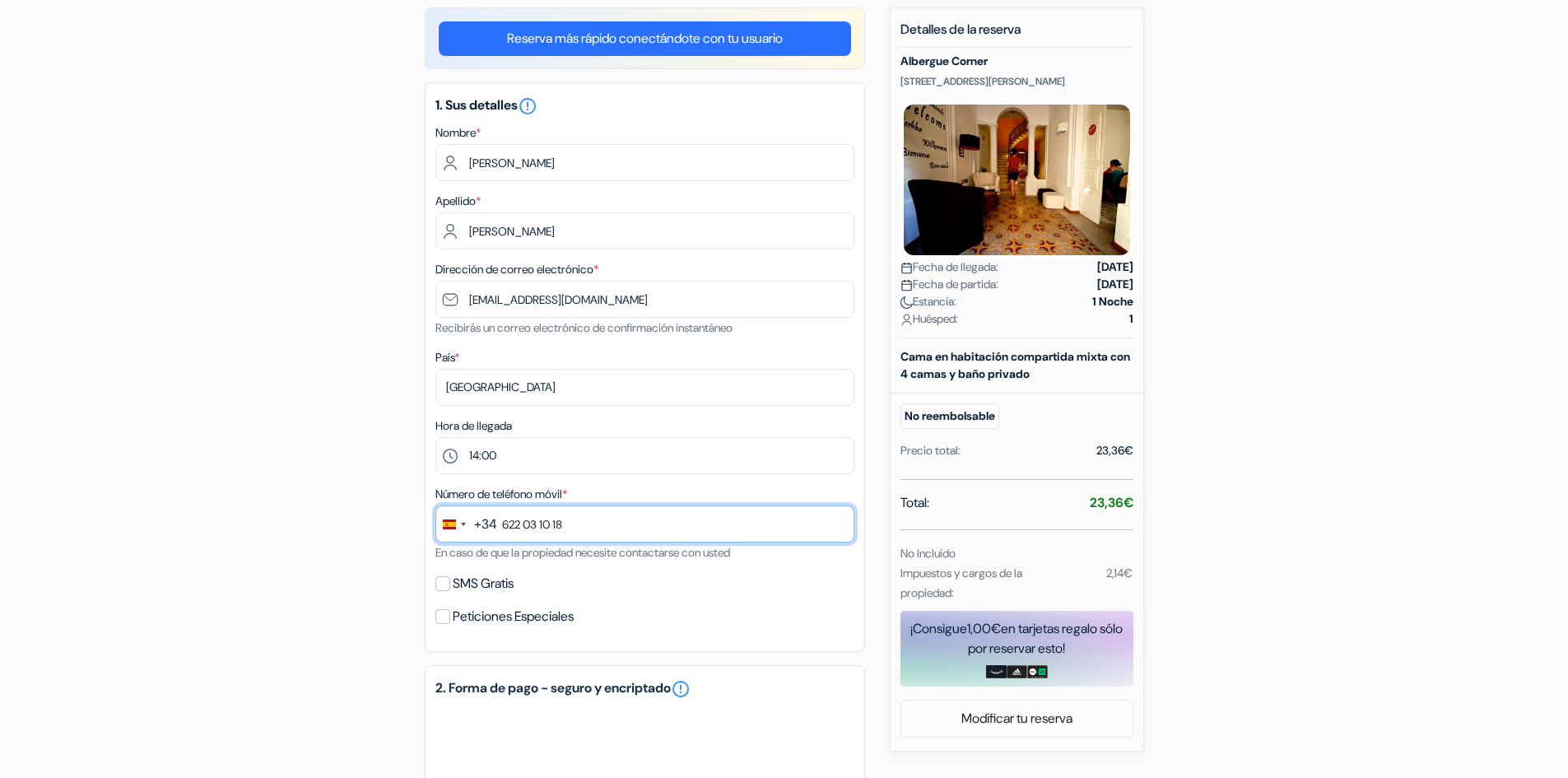
type input "622 03 10 18"
click at [443, 586] on input "SMS Gratis" at bounding box center [443, 583] width 14 height 14
checkbox input "true"
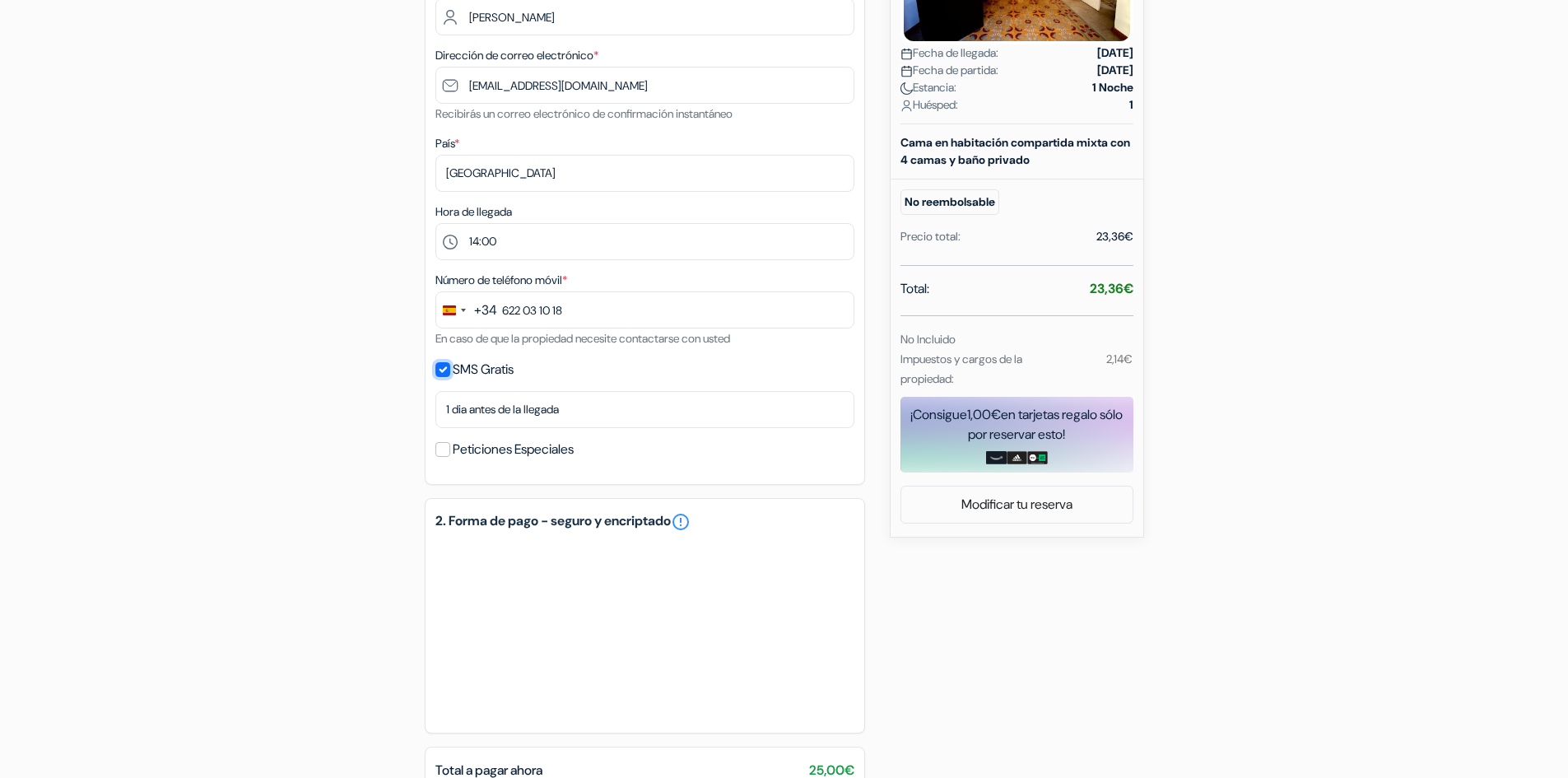
scroll to position [377, 0]
click at [543, 416] on select "No gracias Enviar ahora Llegada 1 dia antes de la llegada 2 días antes de la ll…" at bounding box center [645, 409] width 419 height 37
select select "now"
click at [436, 390] on select "No gracias Enviar ahora Llegada 1 dia antes de la llegada 2 días antes de la ll…" at bounding box center [645, 409] width 419 height 37
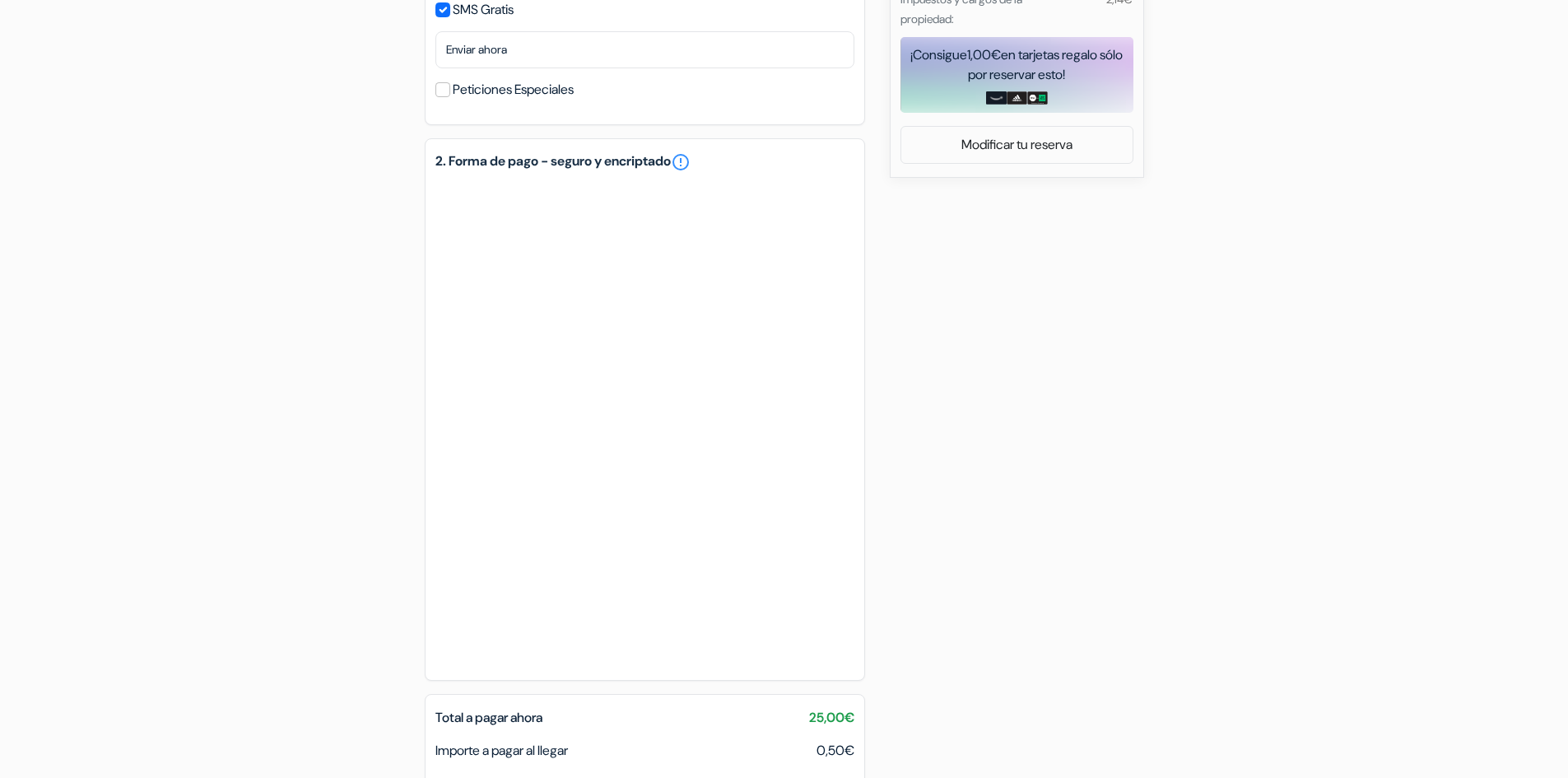
scroll to position [909, 0]
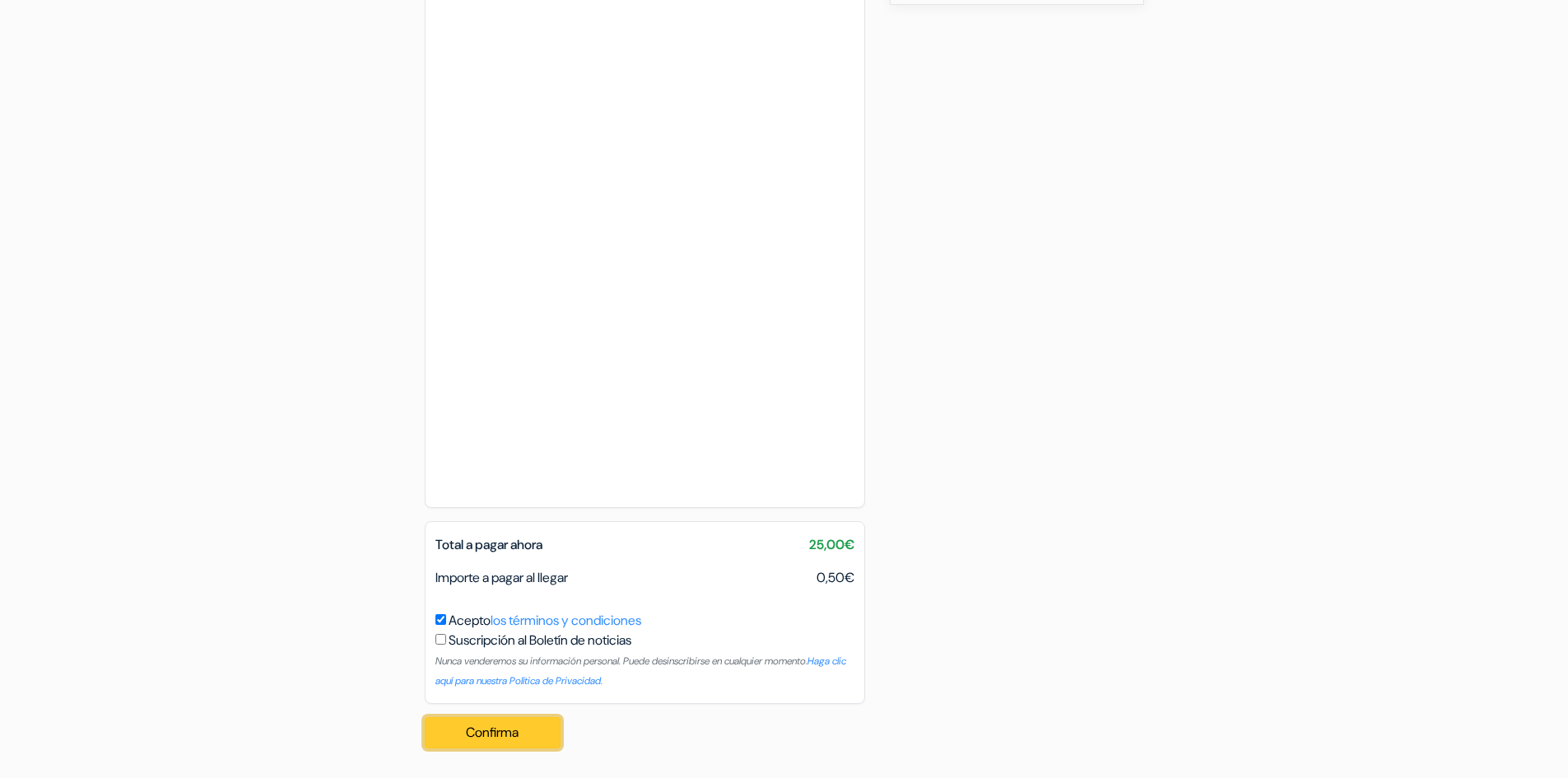
click at [495, 730] on button "Confirma Loading..." at bounding box center [493, 732] width 137 height 31
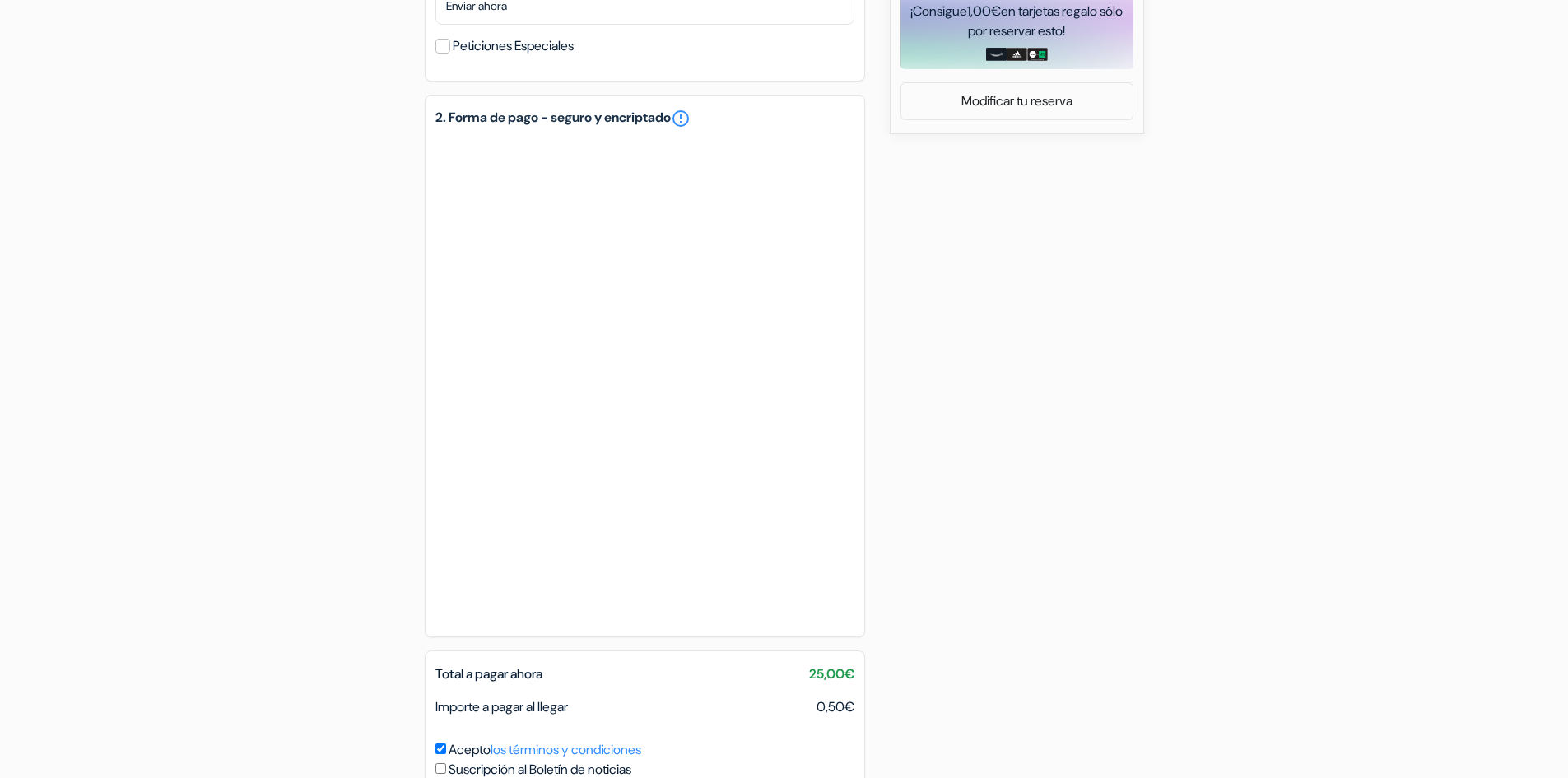
scroll to position [724, 0]
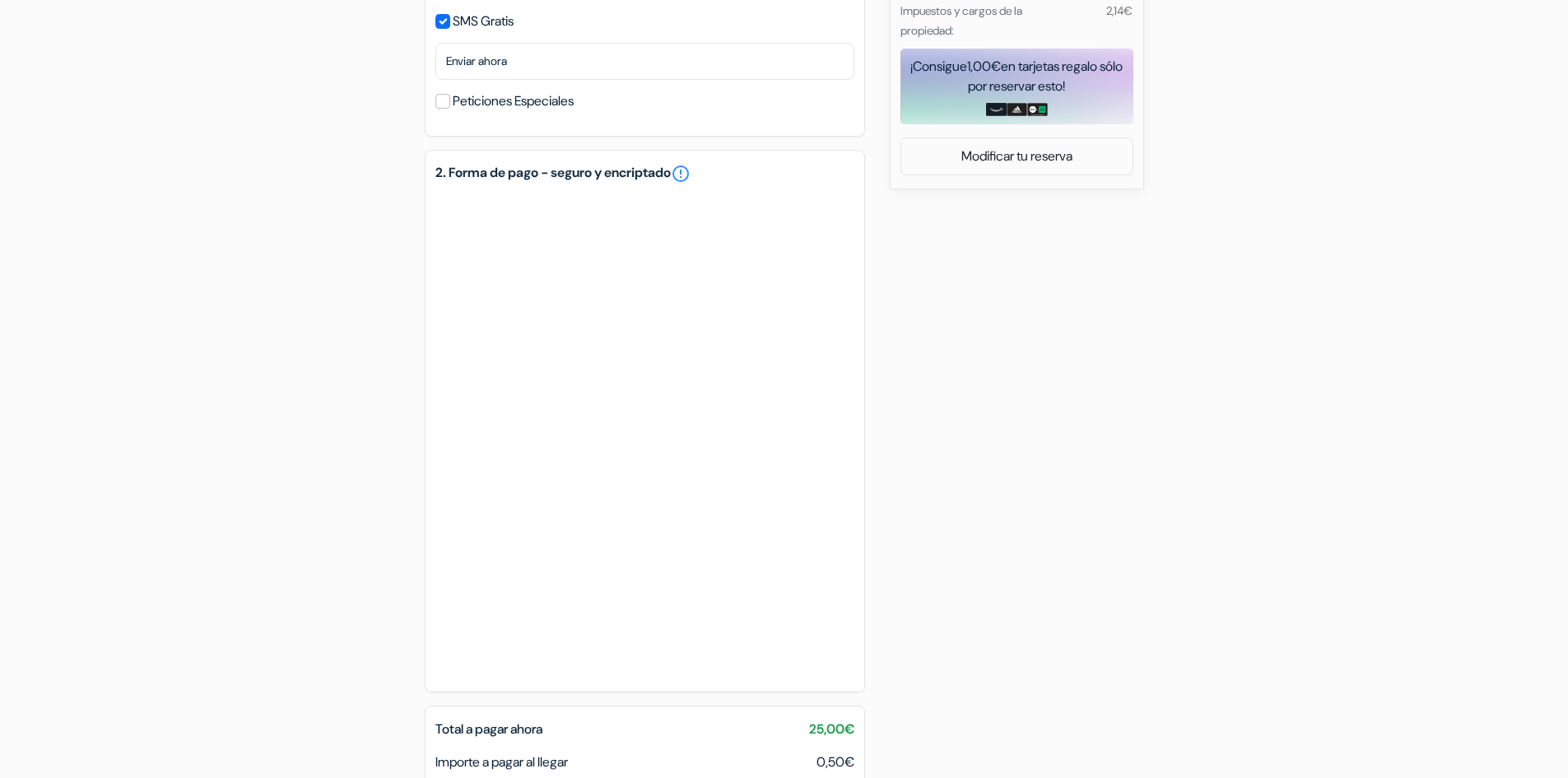
click at [941, 519] on div "add_box Albergue Corner 6 St. Margaret Street, Sliema, Malta Detalles del Aloja…" at bounding box center [784, 195] width 1086 height 1500
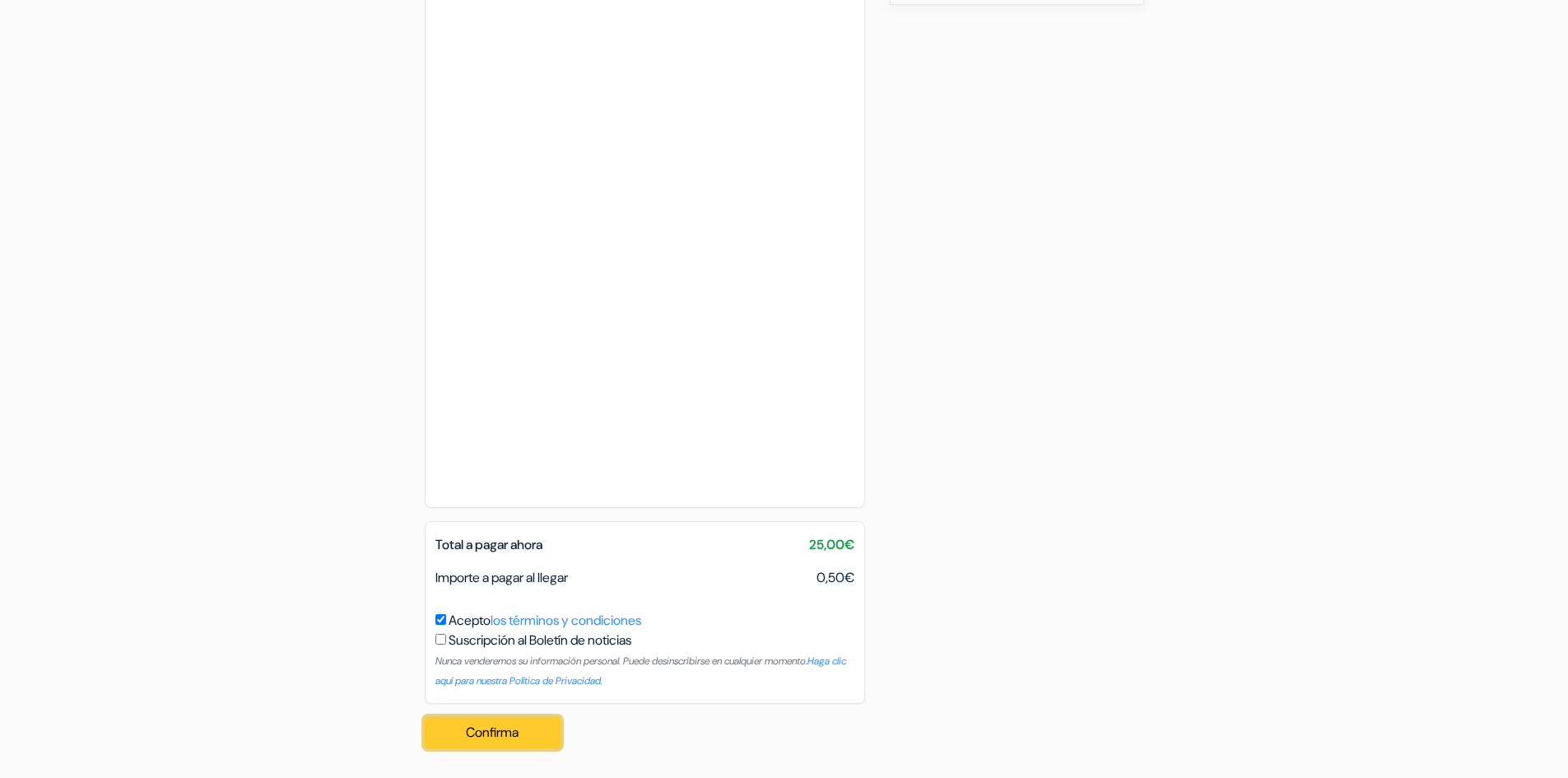
click at [496, 733] on button "Confirma Loading..." at bounding box center [493, 732] width 137 height 31
